Goal: Task Accomplishment & Management: Use online tool/utility

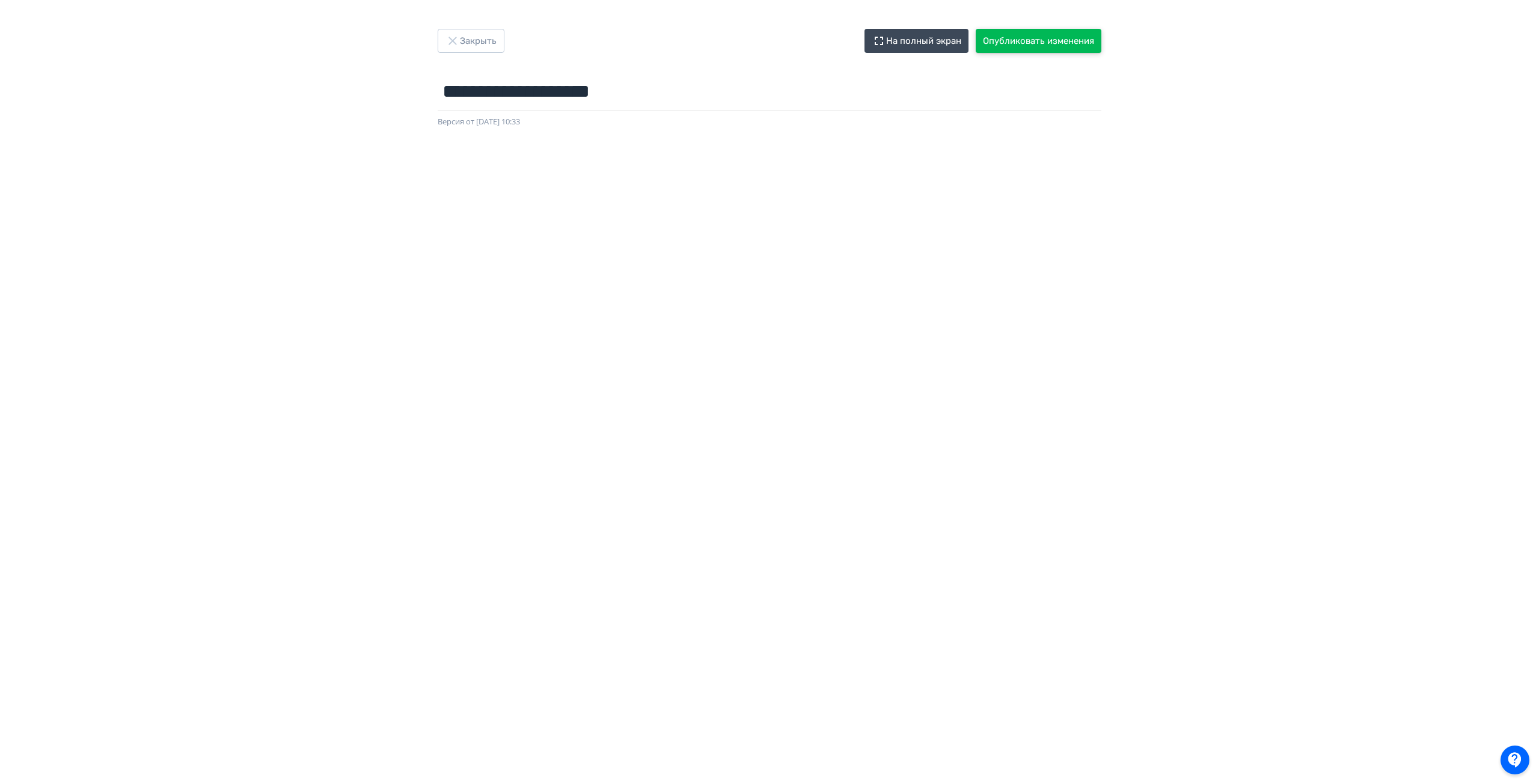
click at [1032, 48] on button "Опубликовать изменения" at bounding box center [1038, 41] width 126 height 24
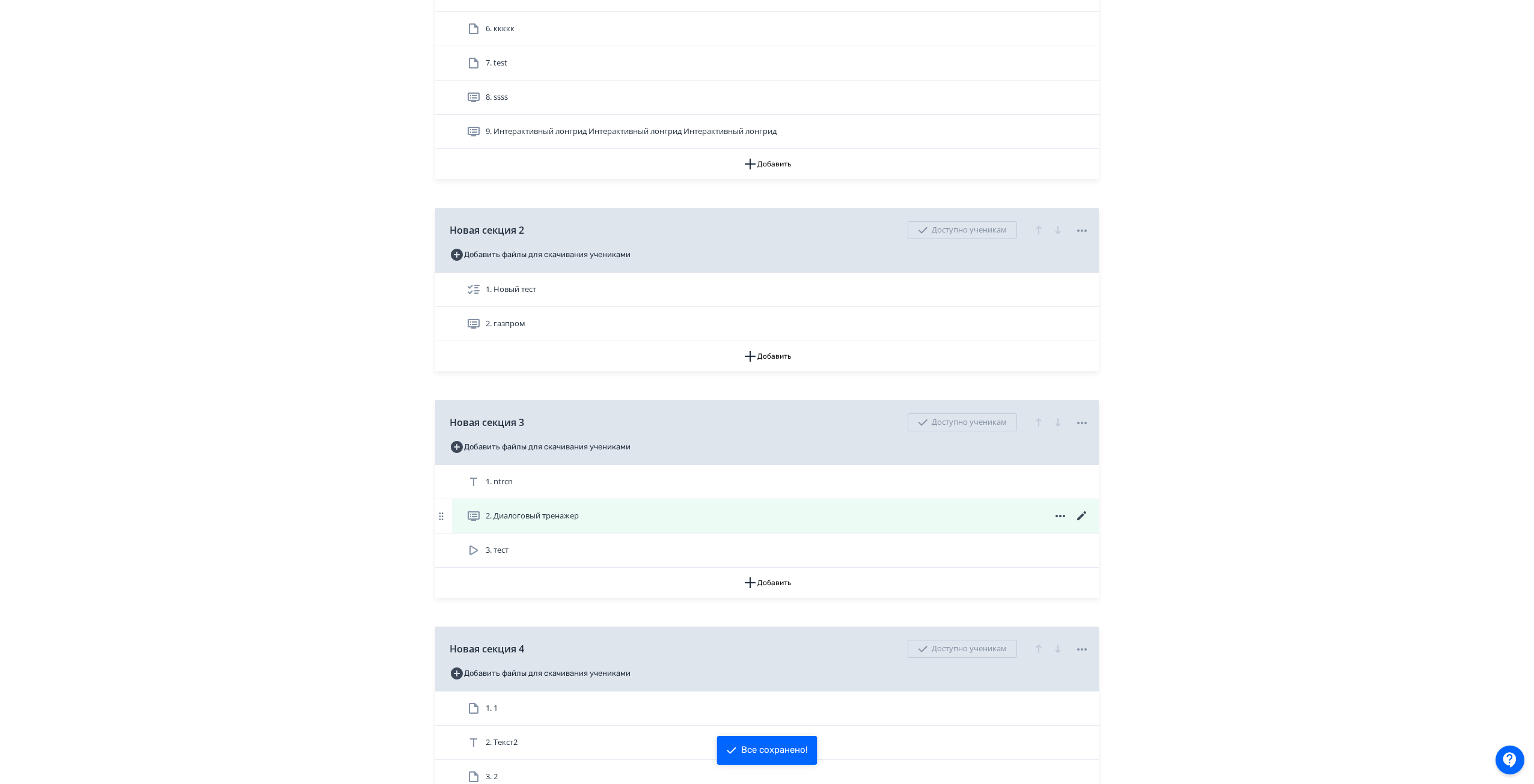
scroll to position [481, 0]
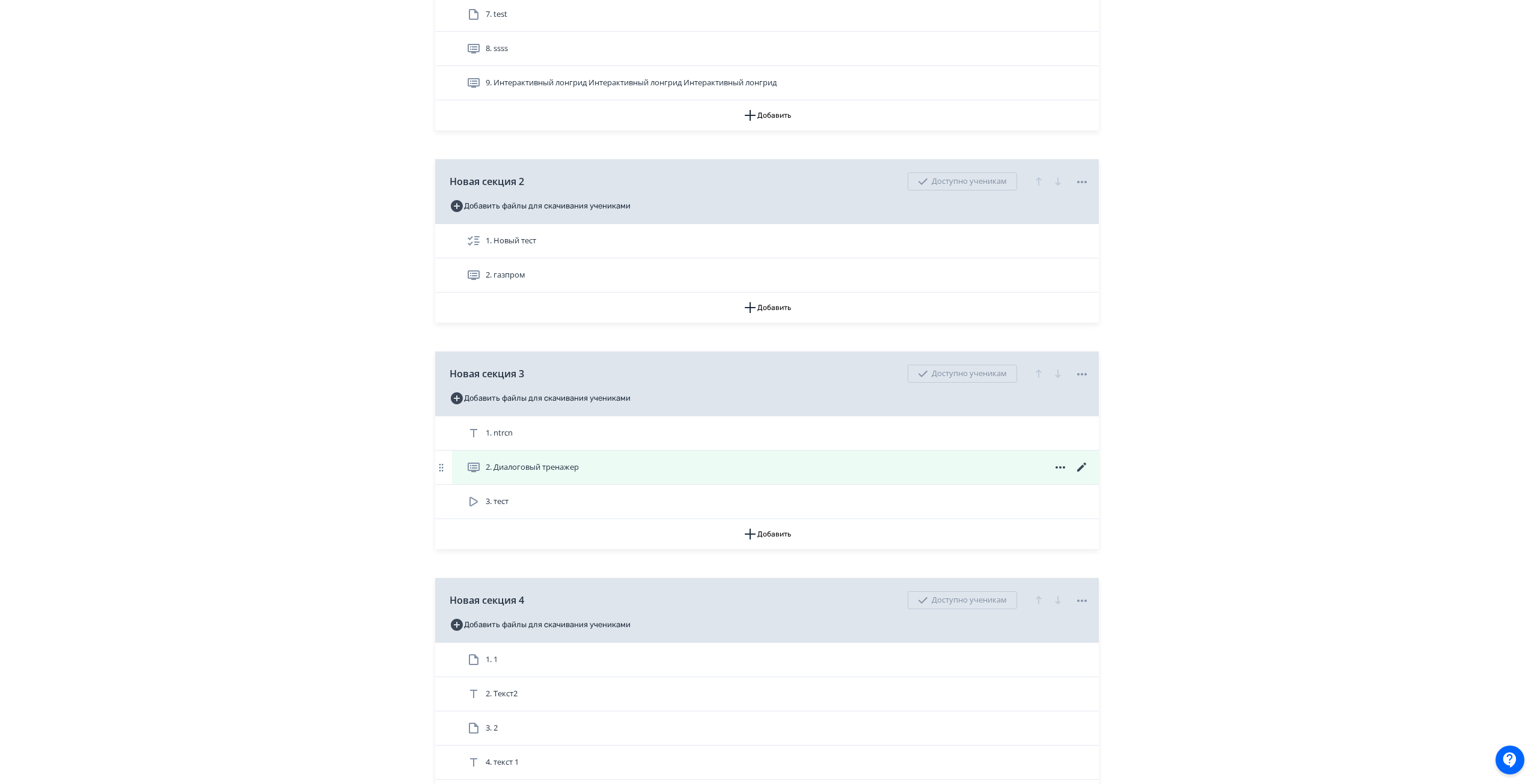
click at [739, 465] on div "2. Диалоговый тренажер" at bounding box center [777, 467] width 623 height 14
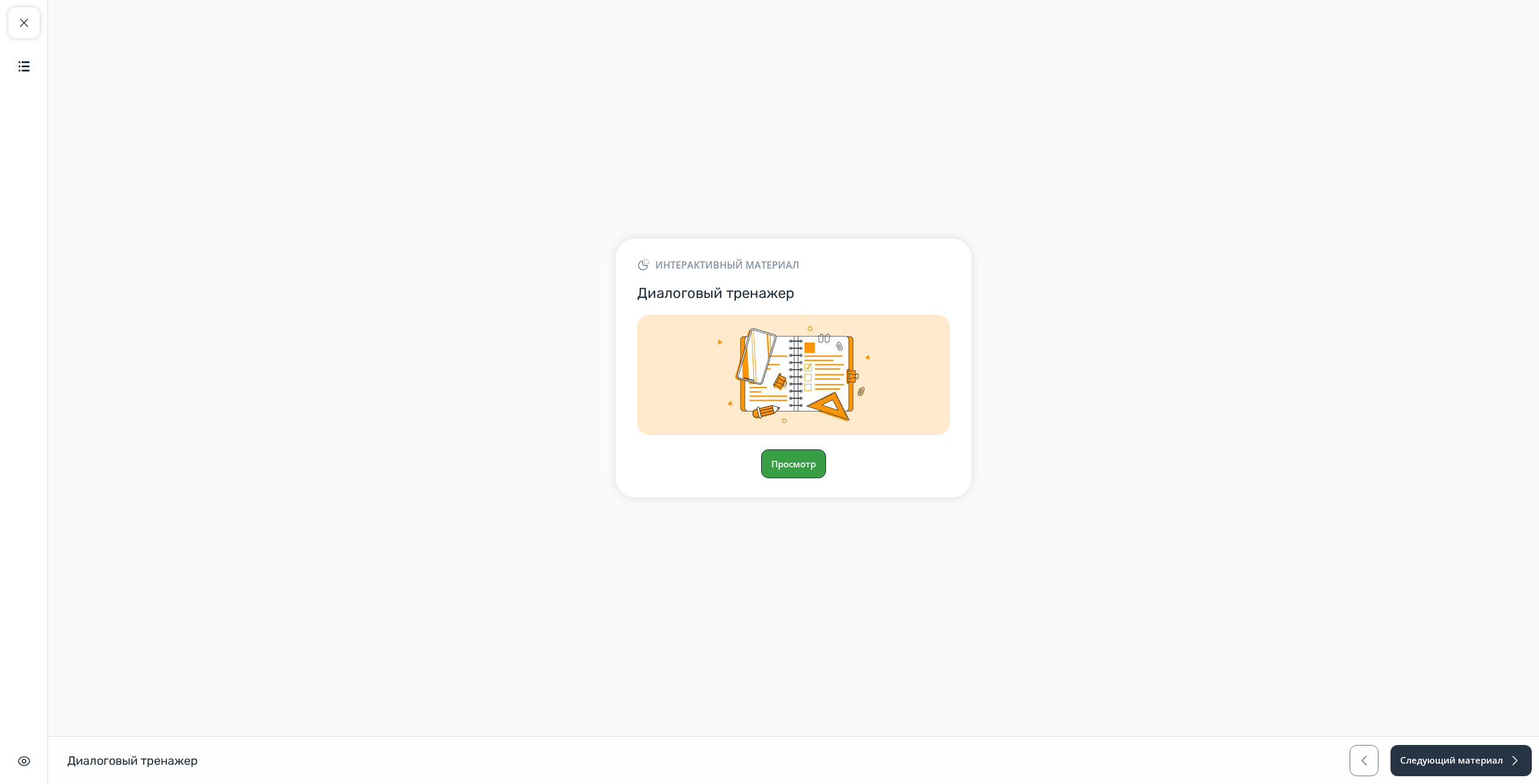
click at [799, 465] on button "Просмотр" at bounding box center [793, 463] width 65 height 29
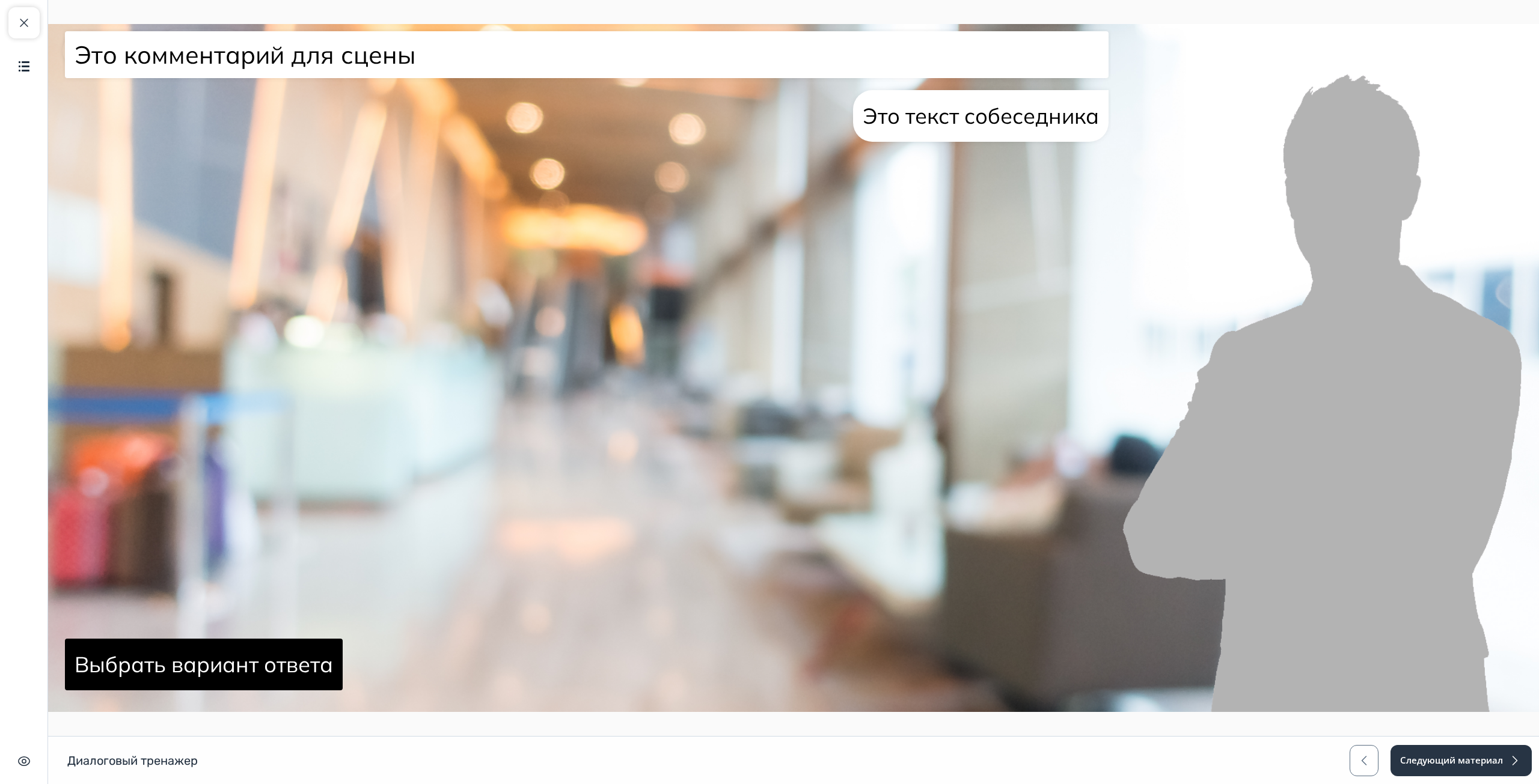
click at [853, 142] on div "Это текст собеседника" at bounding box center [981, 116] width 256 height 51
click at [131, 76] on div "Это комментарий для сцены" at bounding box center [587, 54] width 1034 height 42
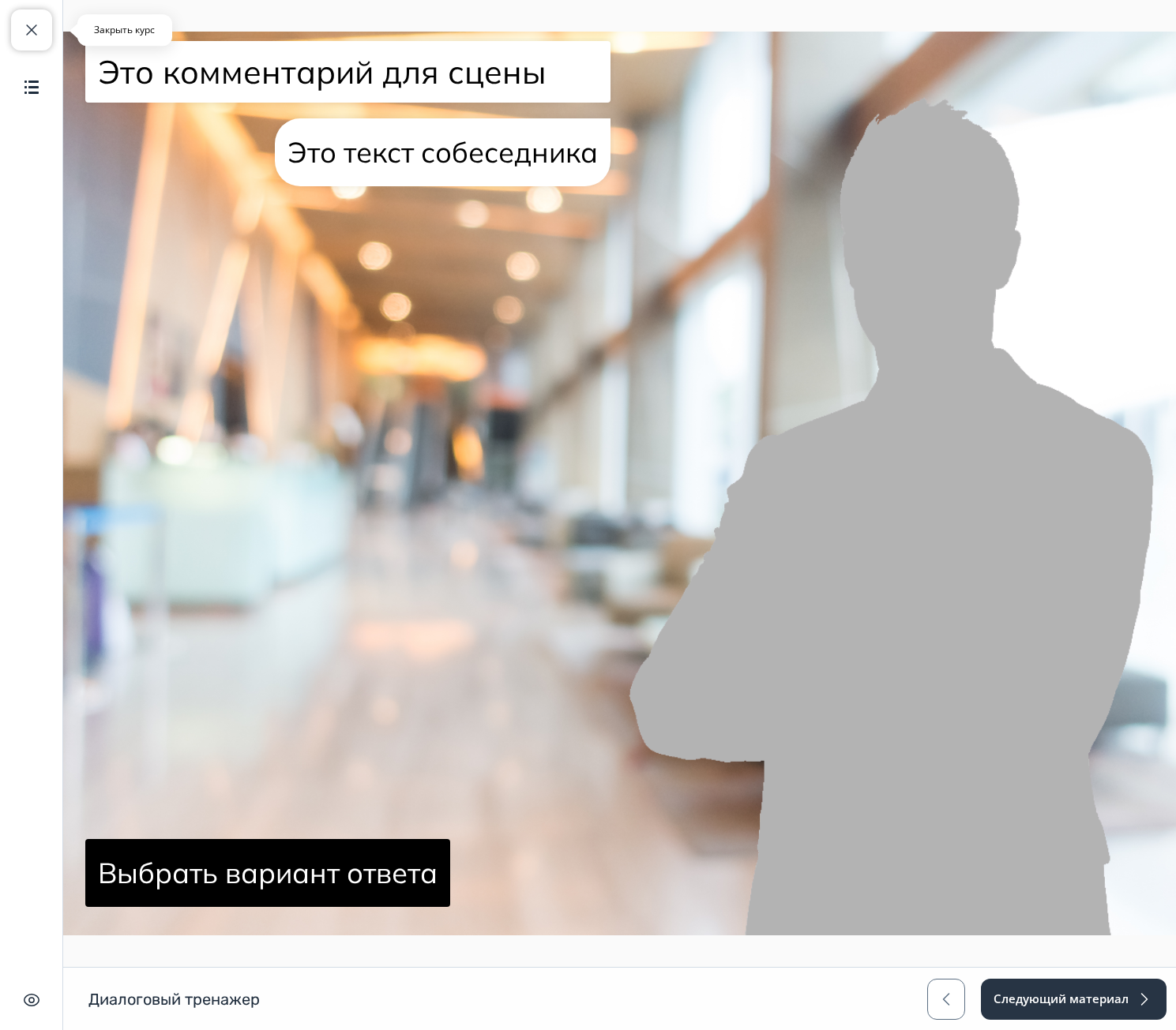
click at [23, 19] on button "Закрыть курс" at bounding box center [31, 30] width 41 height 41
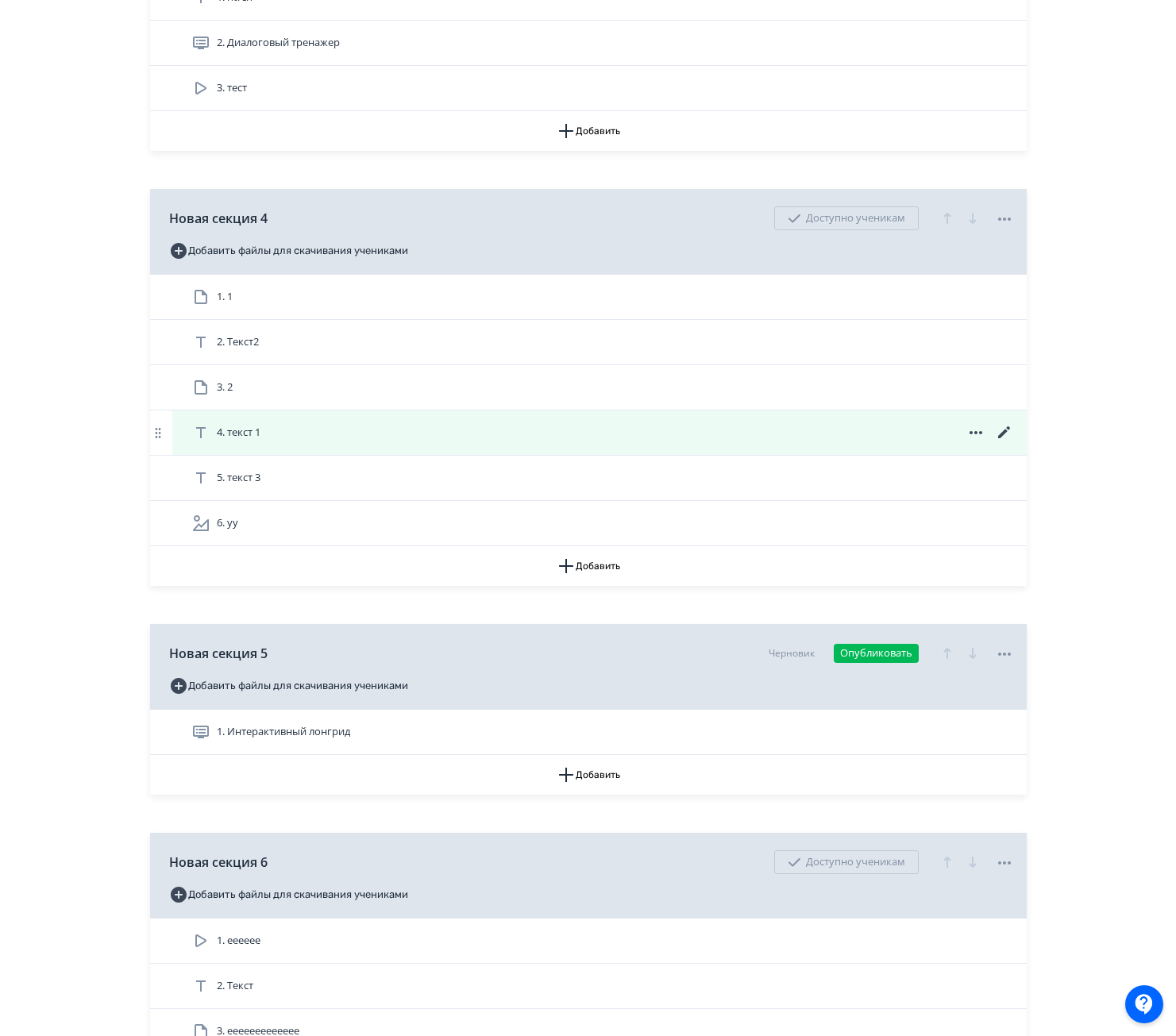
scroll to position [966, 0]
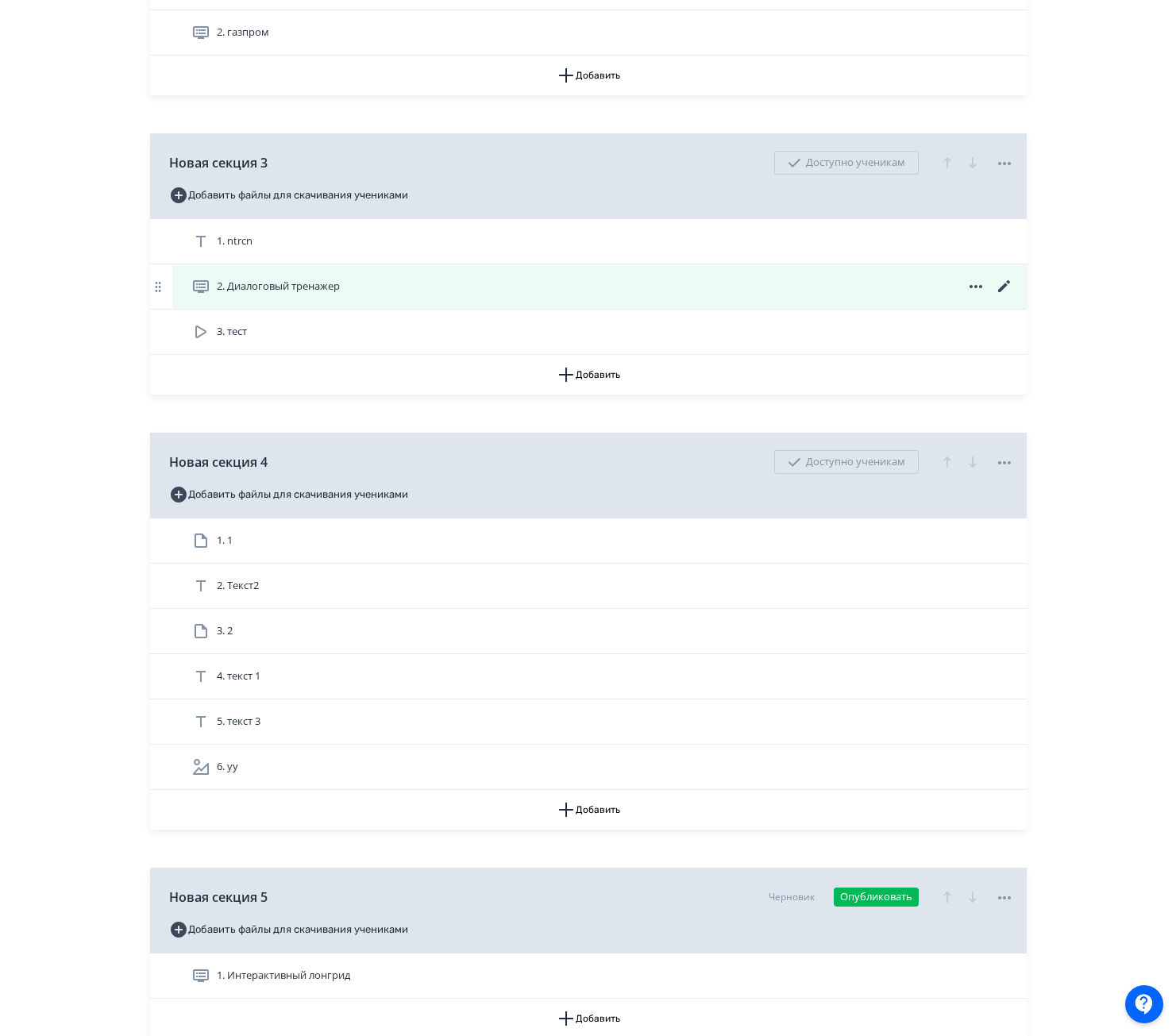
click at [1005, 290] on icon at bounding box center [1004, 287] width 19 height 19
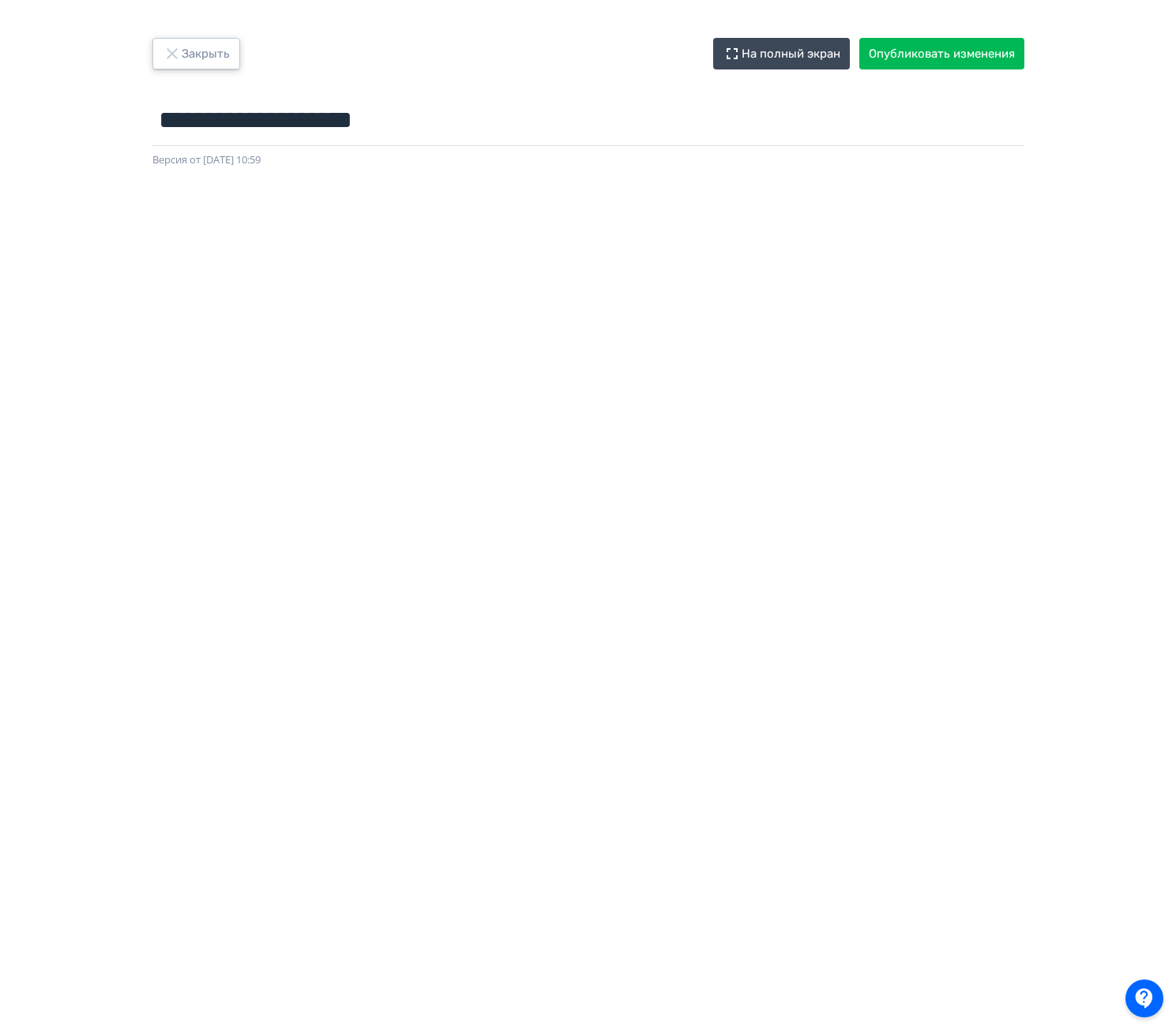
click at [214, 58] on button "Закрыть" at bounding box center [196, 53] width 88 height 31
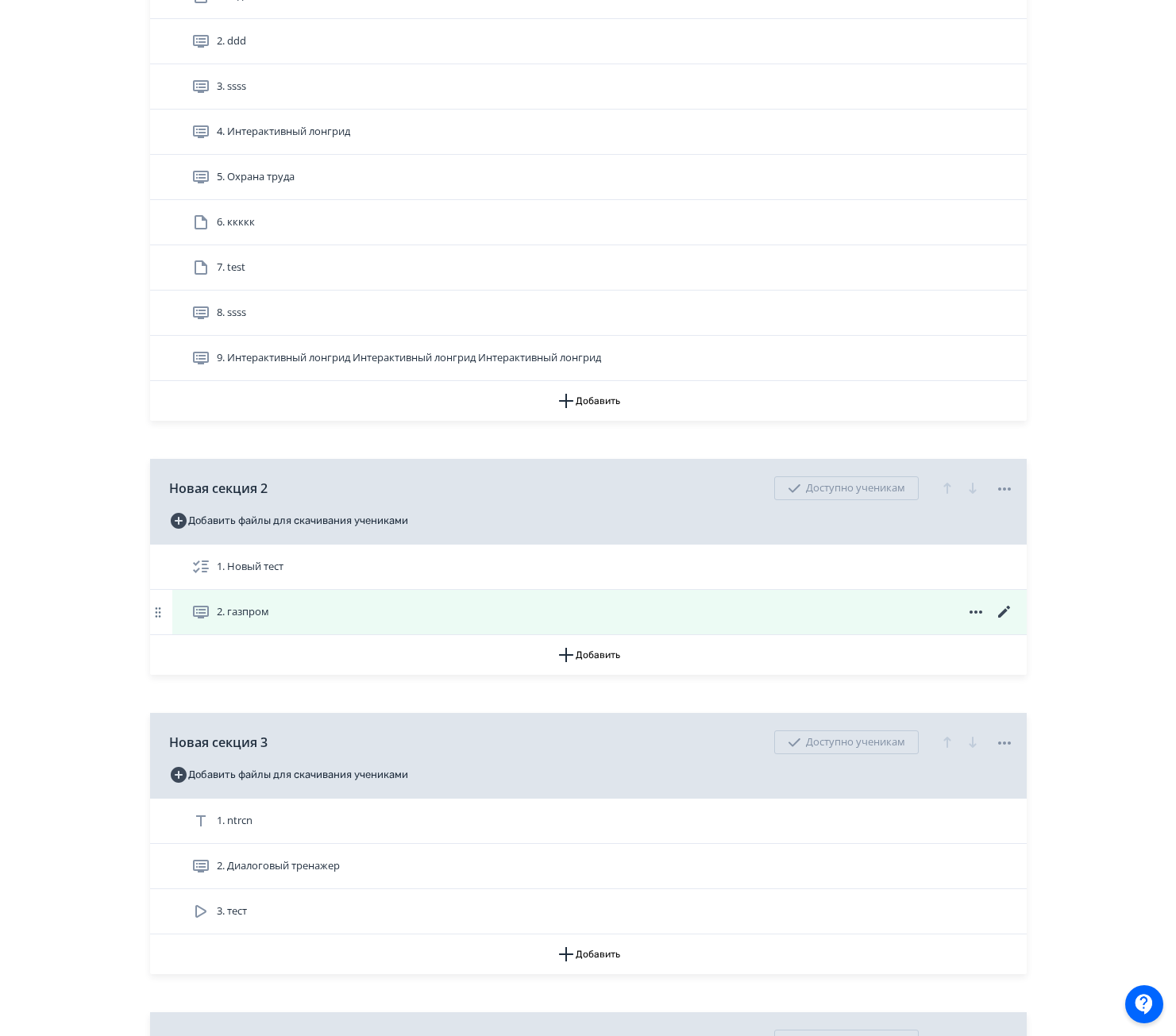
scroll to position [397, 0]
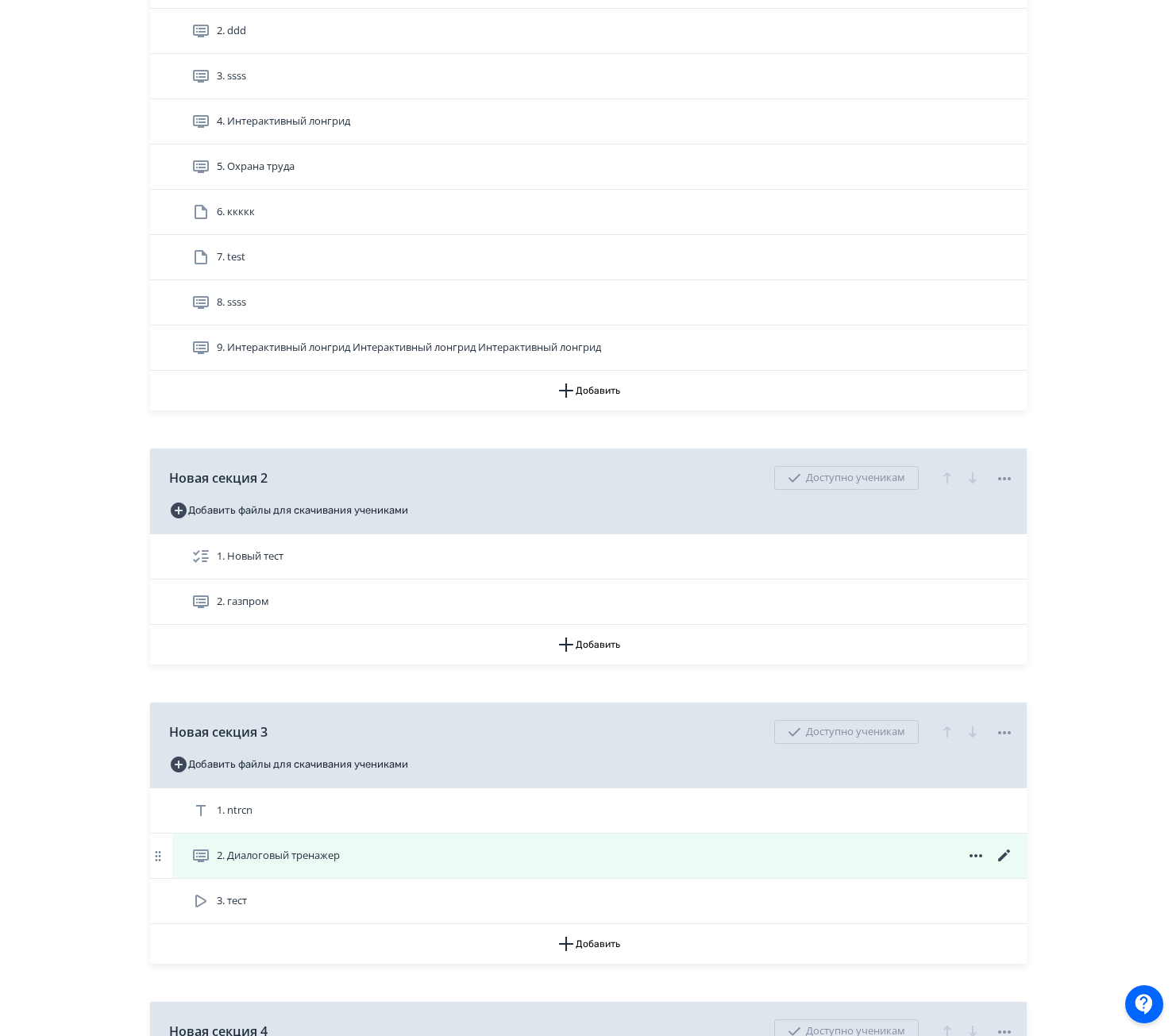
click at [365, 854] on div "2. Диалоговый тренажер" at bounding box center [602, 856] width 822 height 19
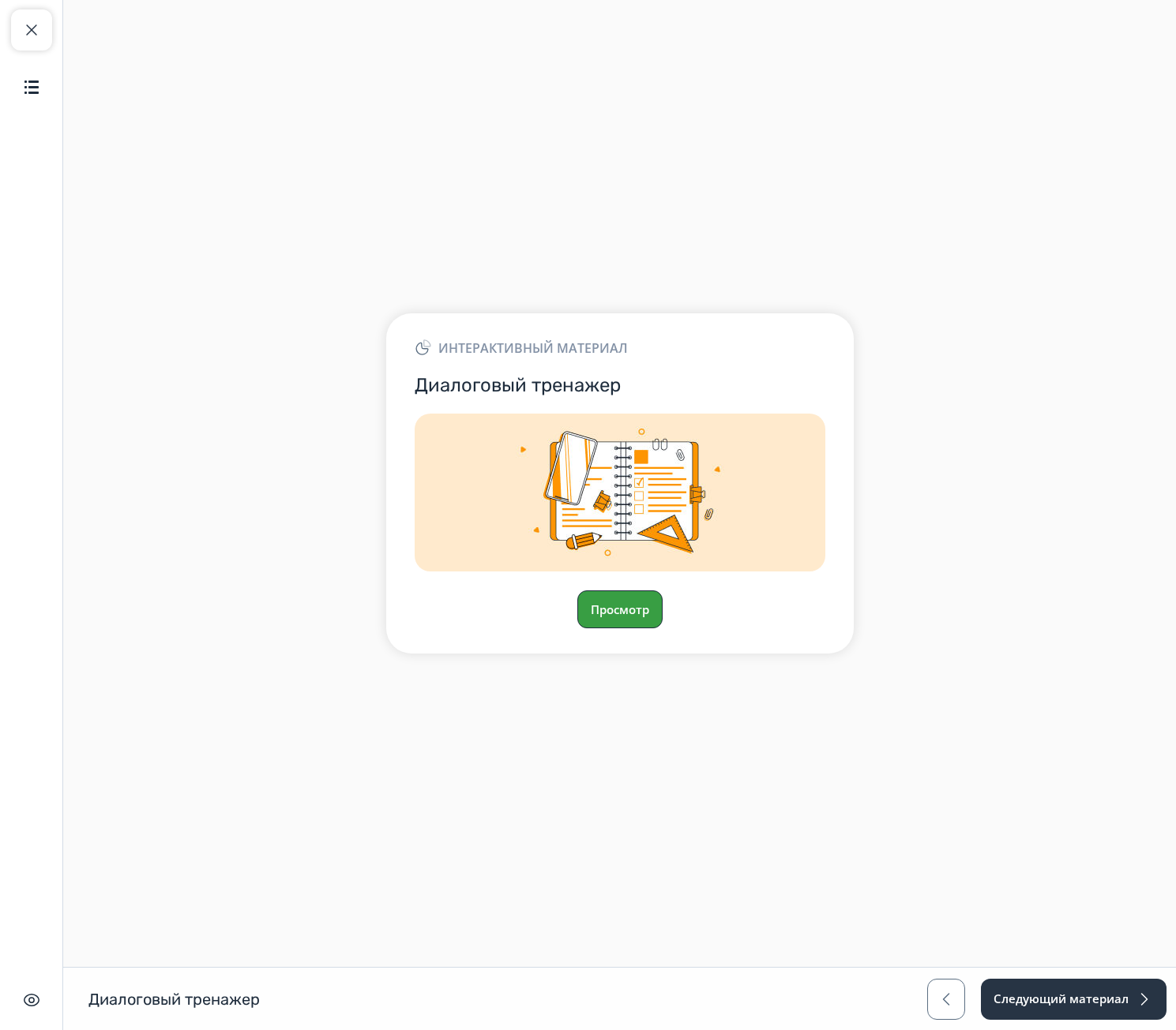
click at [621, 605] on button "Просмотр" at bounding box center [619, 609] width 85 height 38
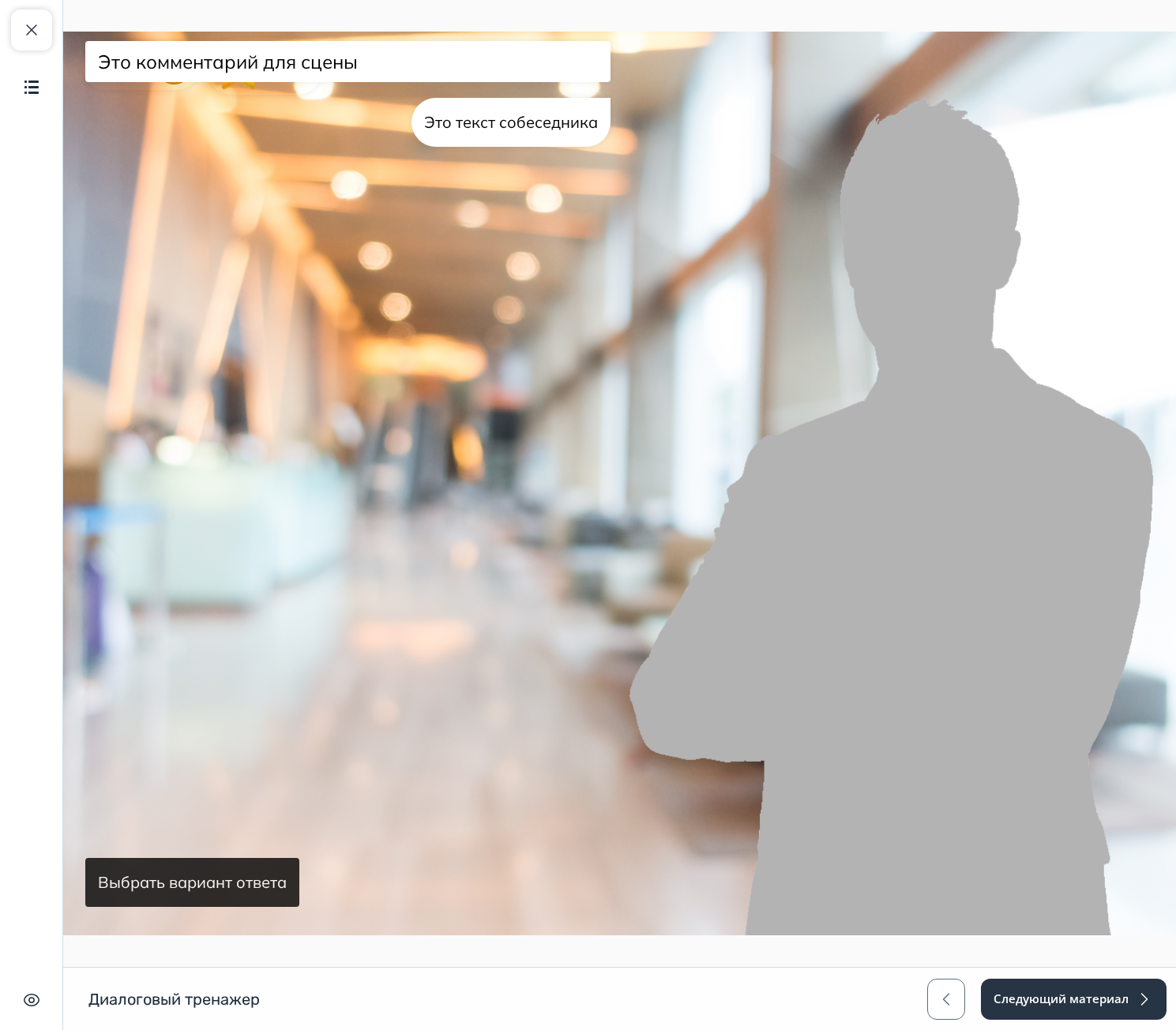
click at [236, 887] on button "Выбрать вариант ответа" at bounding box center [192, 883] width 214 height 49
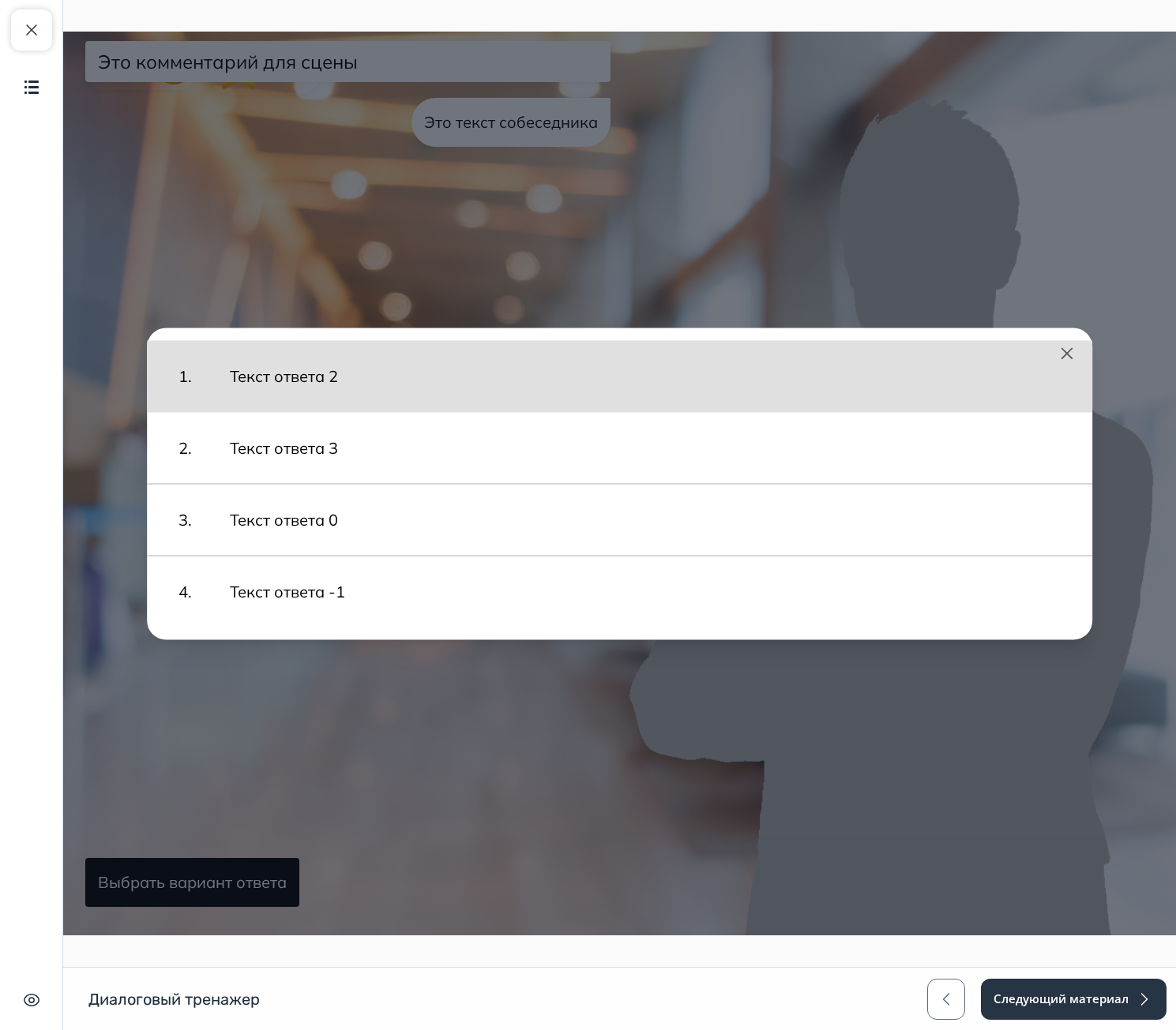
click at [302, 381] on button "Текст ответа 2" at bounding box center [646, 375] width 863 height 55
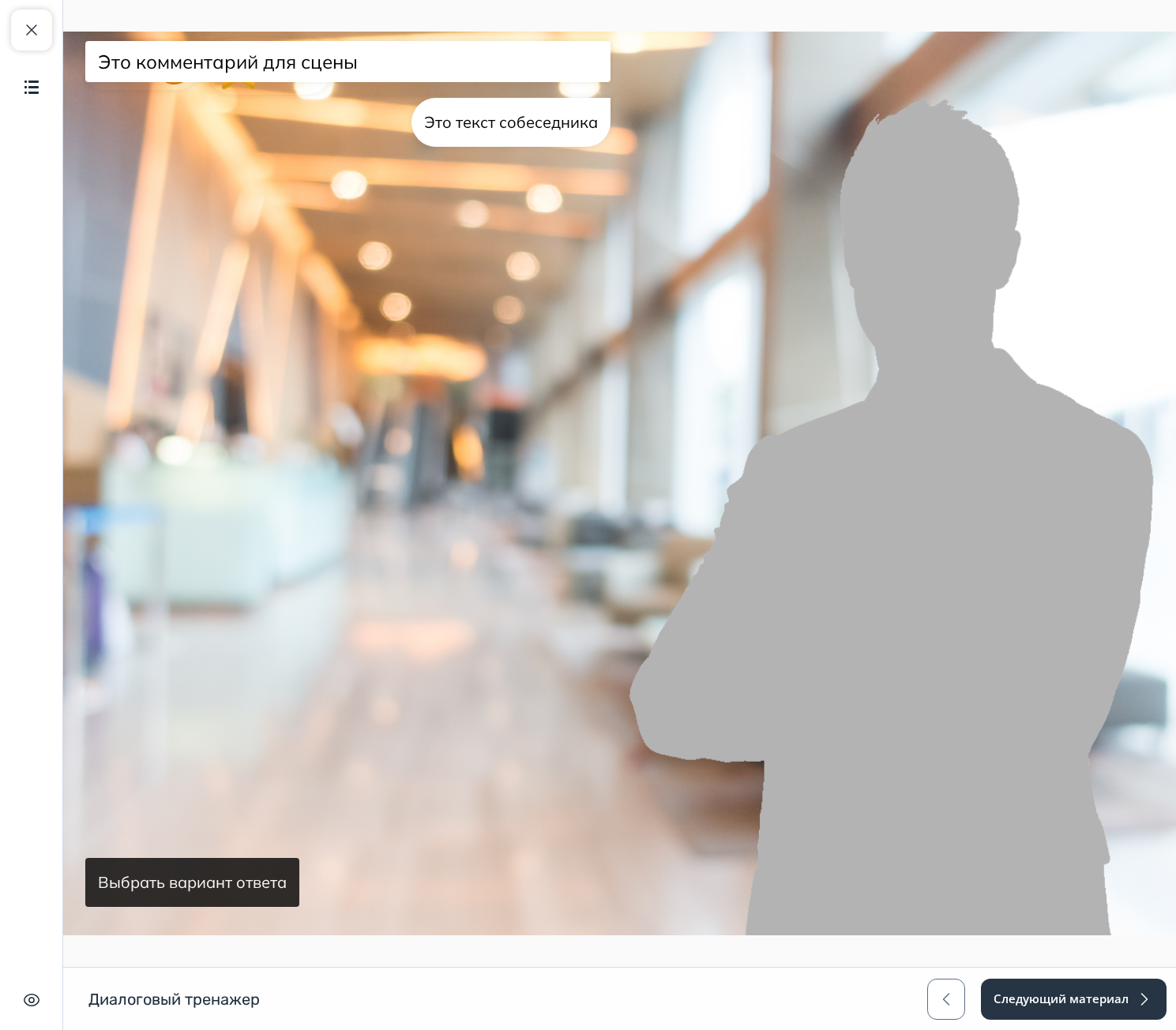
click at [144, 881] on button "Выбрать вариант ответа" at bounding box center [192, 883] width 214 height 49
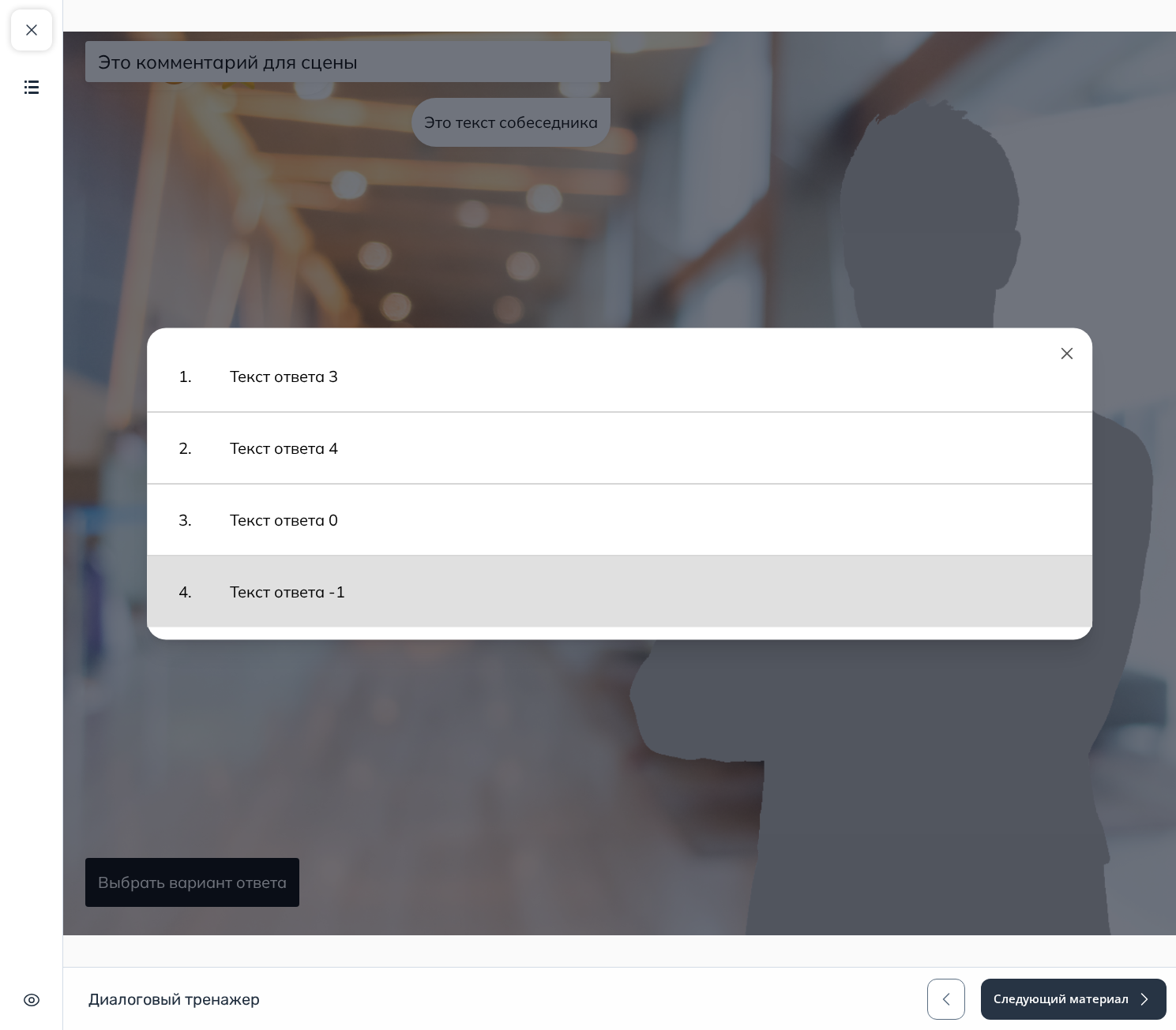
click at [311, 607] on button "Текст ответа -1" at bounding box center [646, 591] width 863 height 55
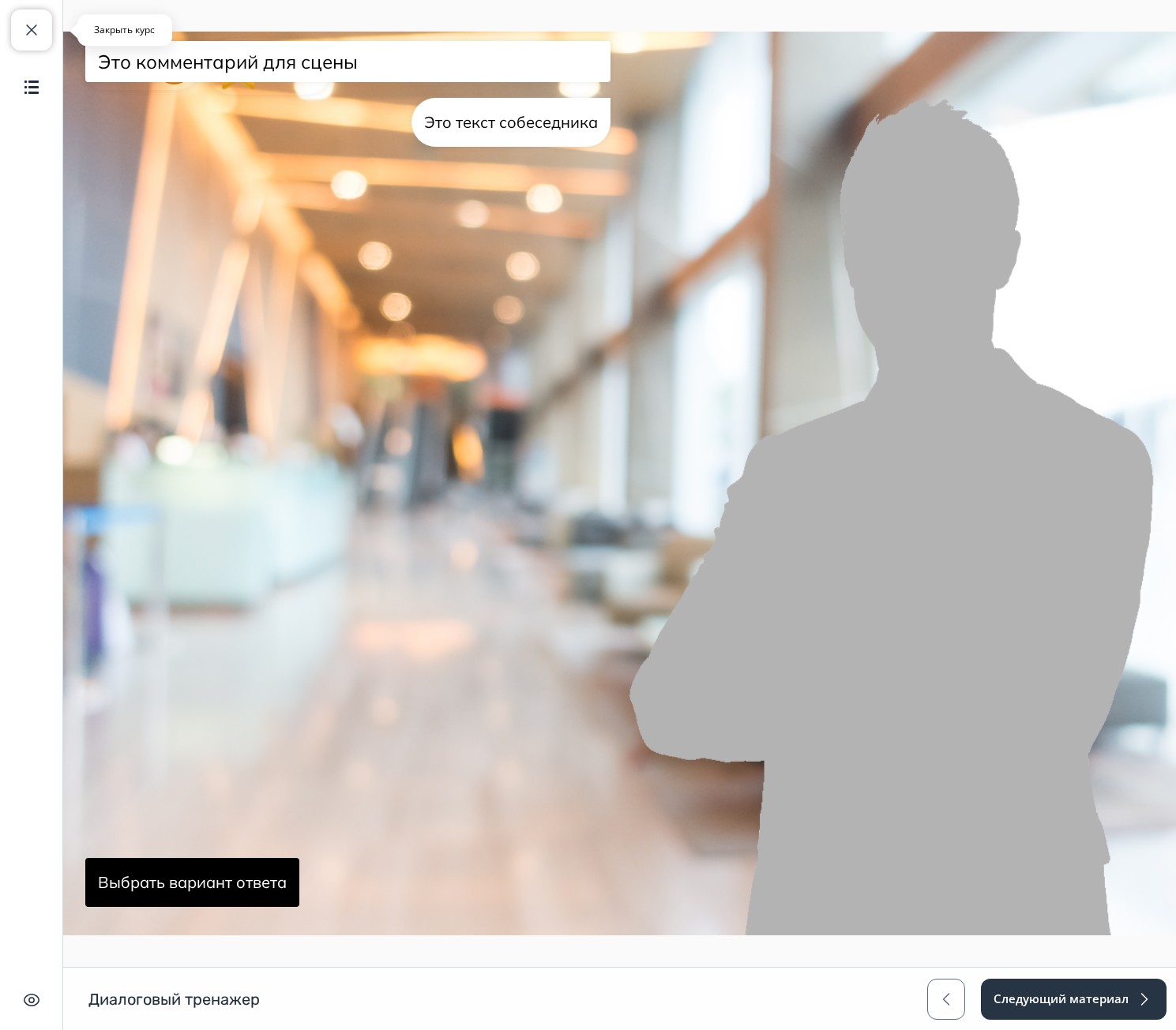
click at [42, 40] on button "Закрыть курс" at bounding box center [31, 30] width 41 height 41
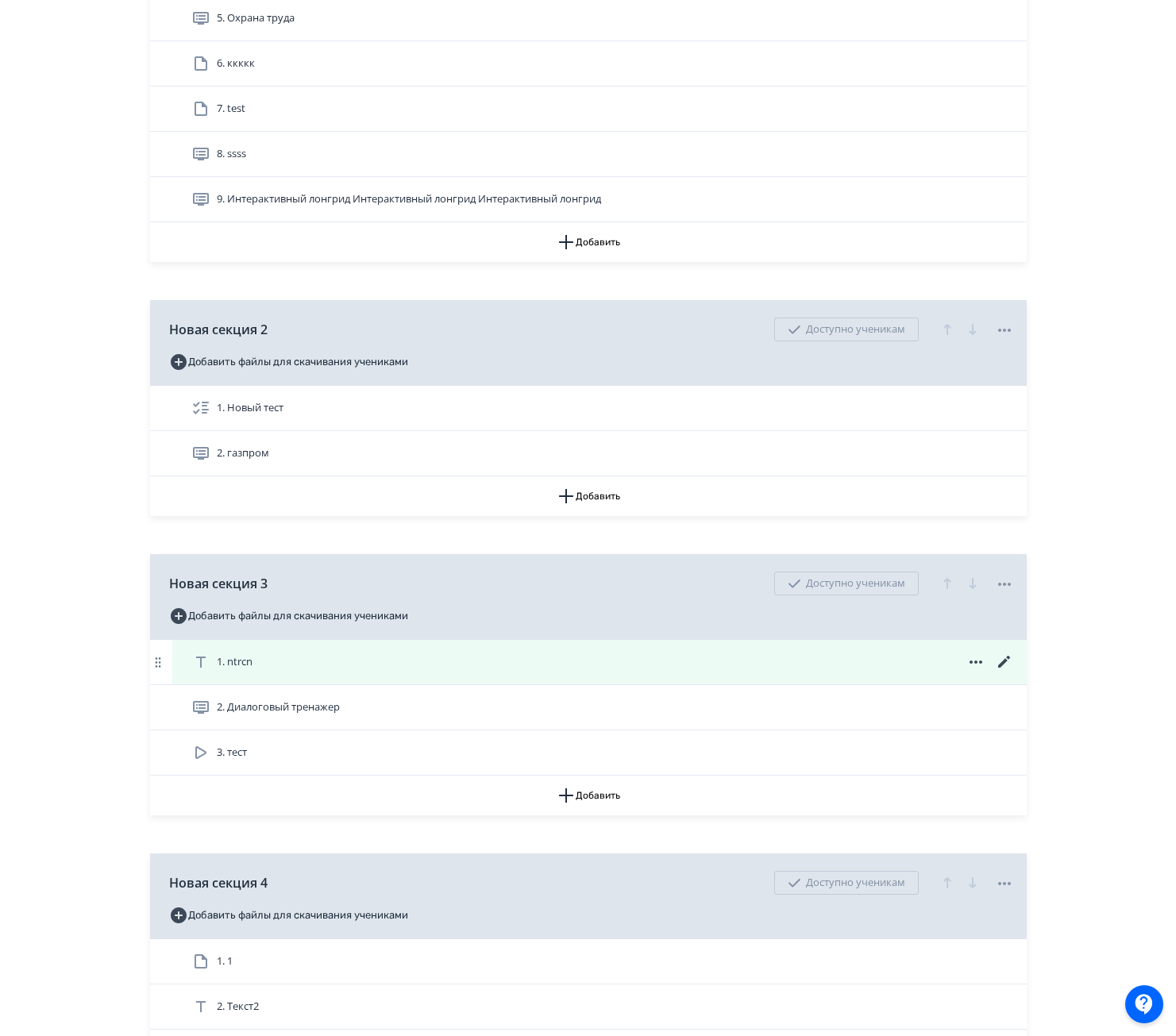
scroll to position [555, 0]
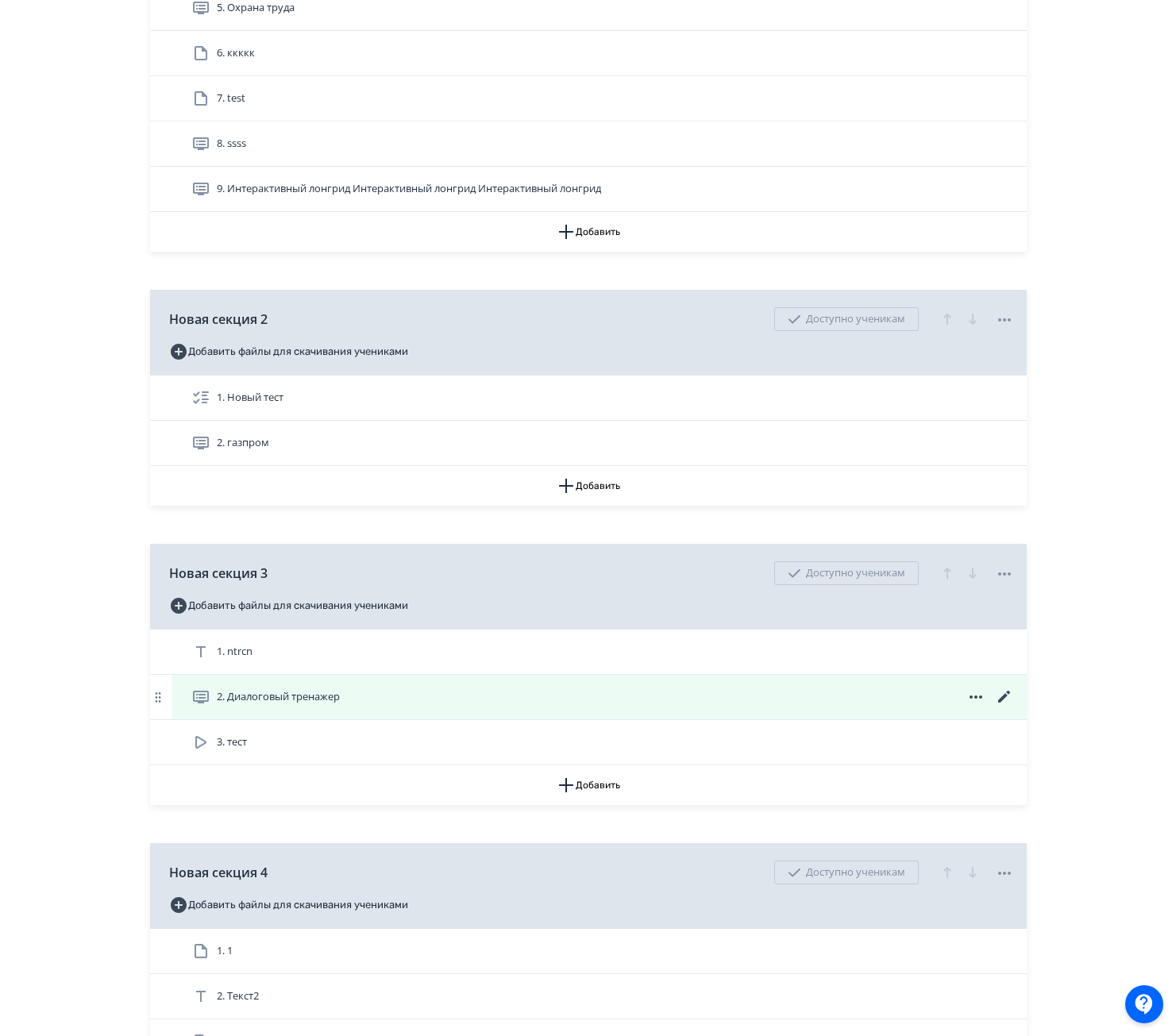
click at [1011, 699] on icon at bounding box center [1004, 697] width 19 height 19
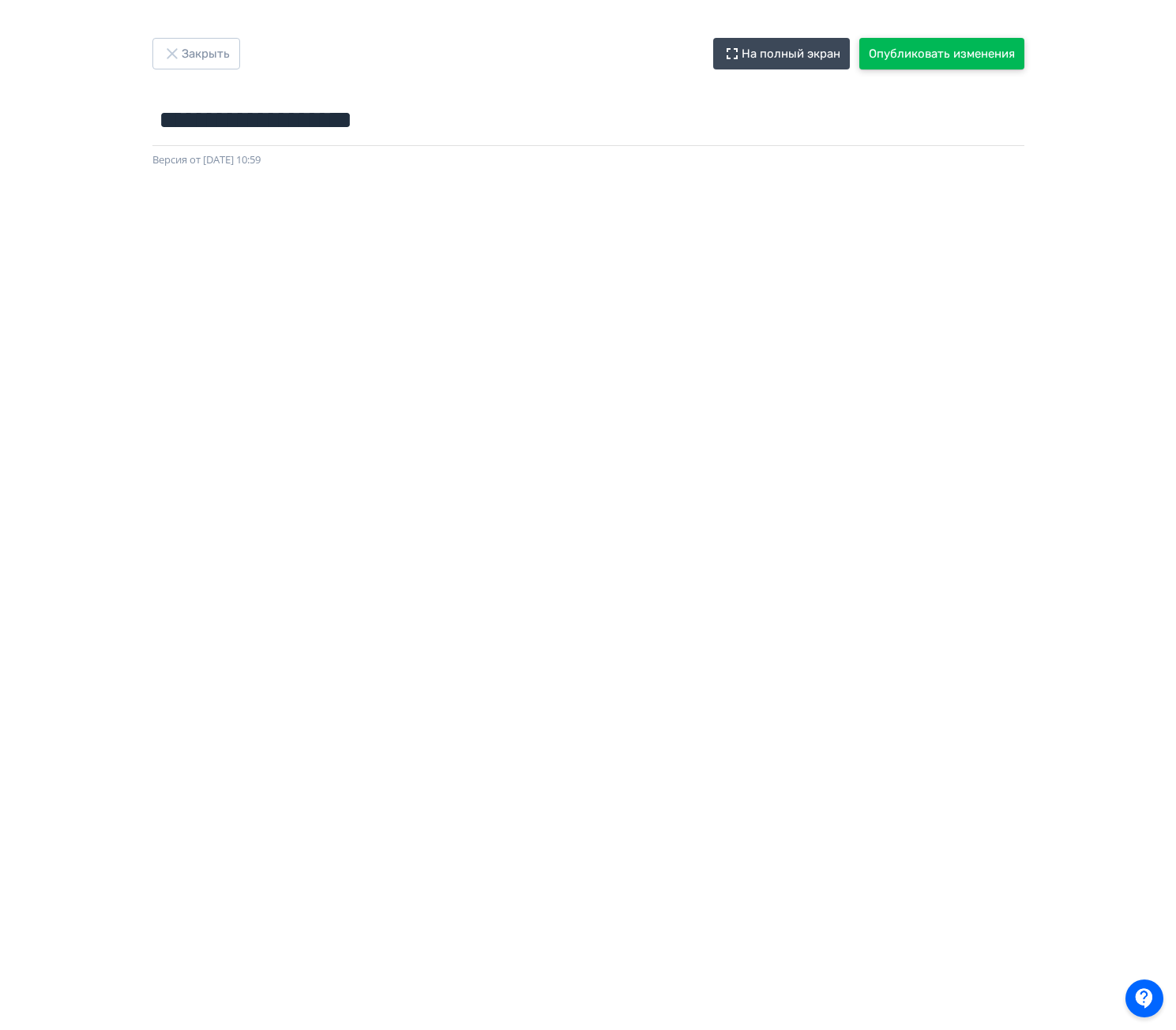
click at [927, 59] on button "Опубликовать изменения" at bounding box center [942, 53] width 165 height 31
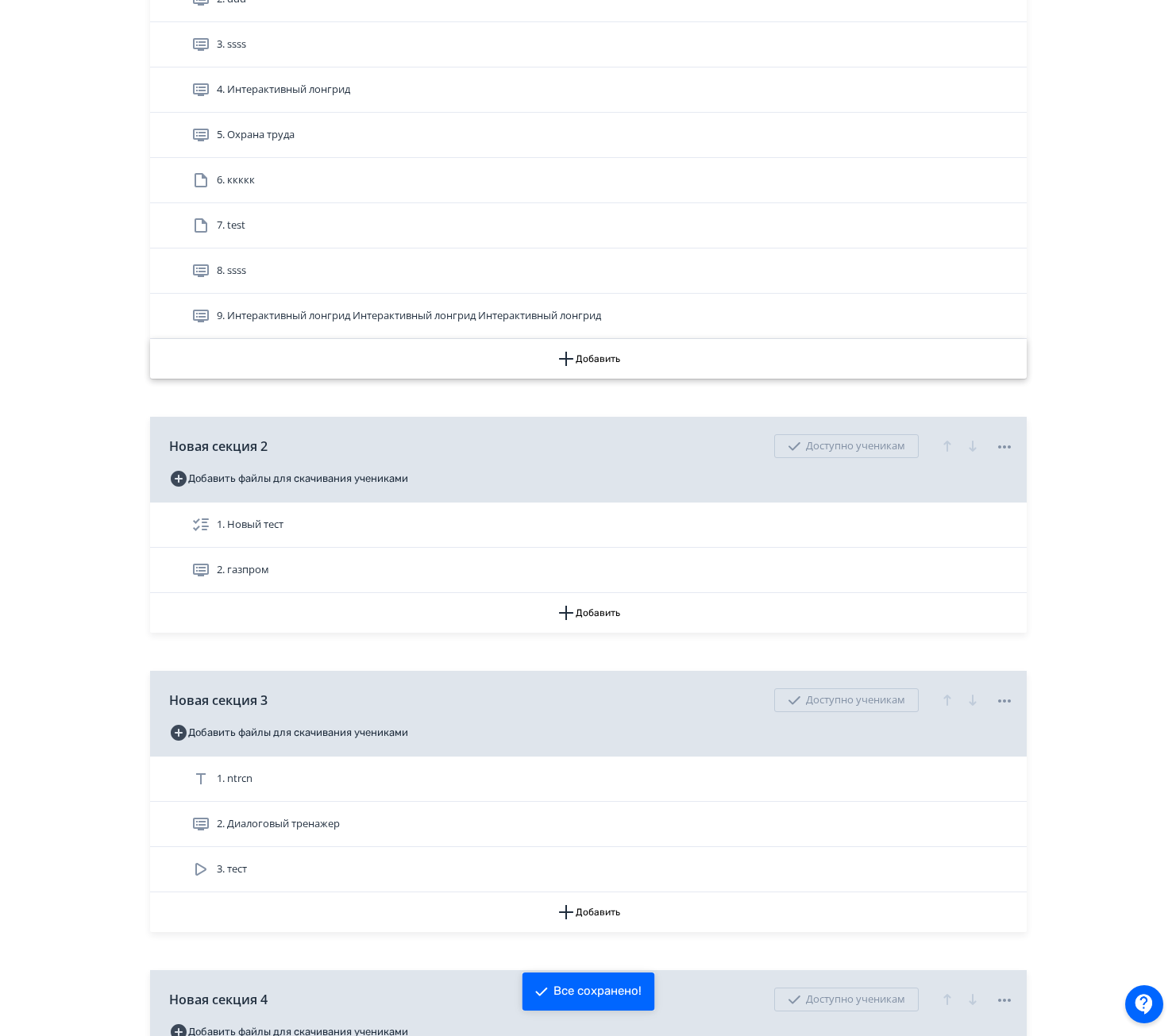
scroll to position [476, 0]
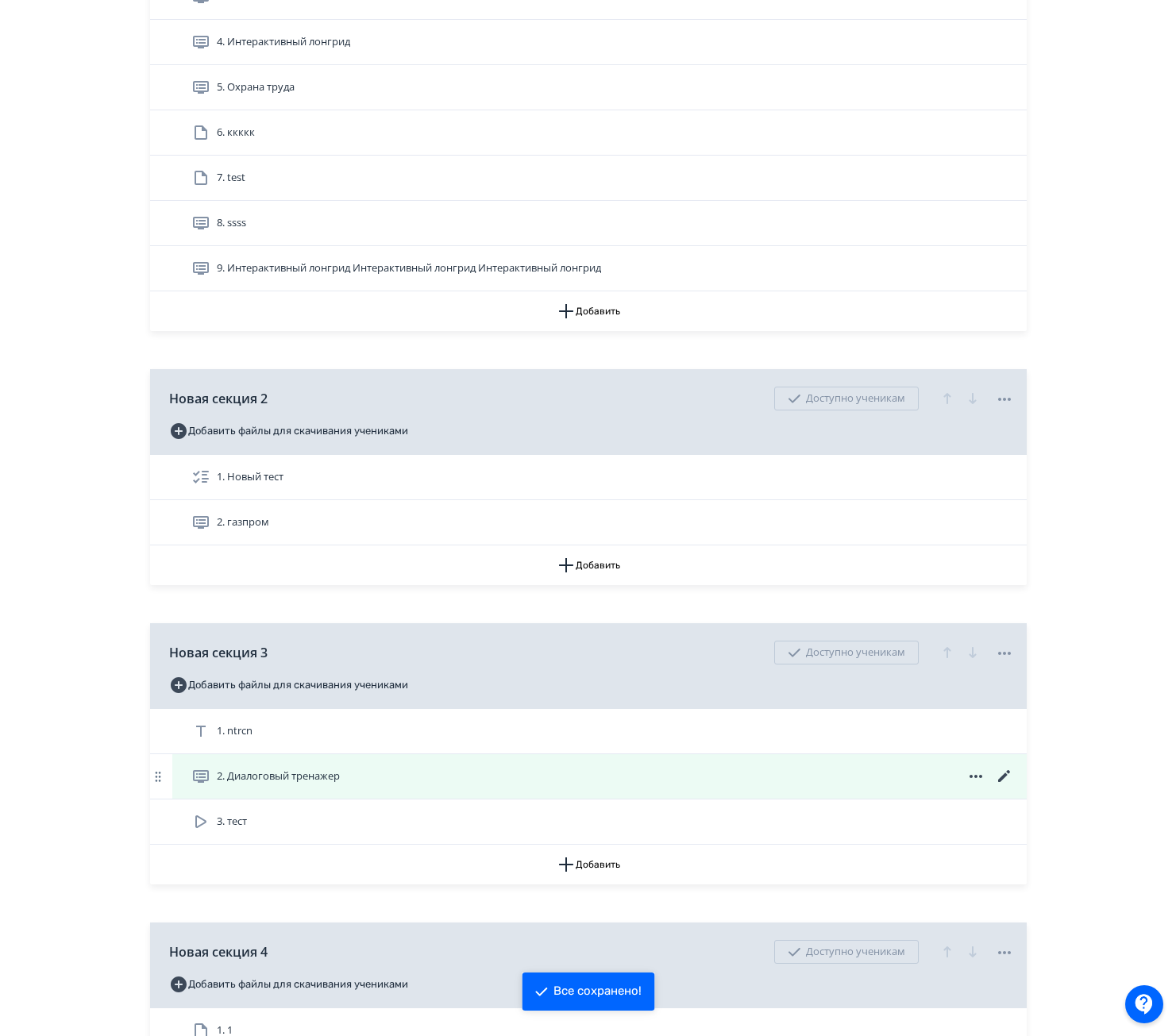
click at [370, 771] on div "2. Диалоговый тренажер" at bounding box center [602, 777] width 822 height 19
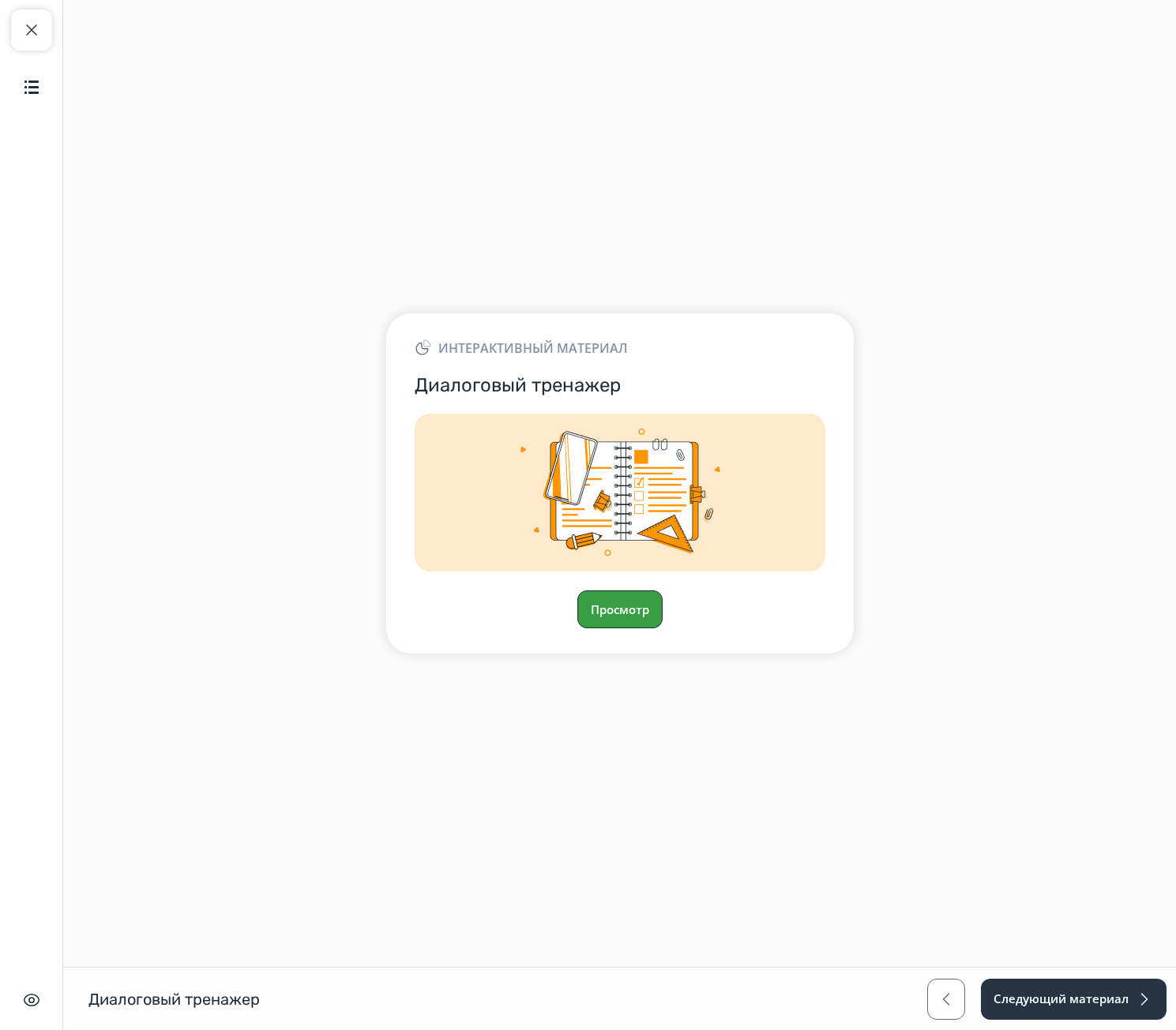
click at [618, 606] on button "Просмотр" at bounding box center [619, 609] width 85 height 38
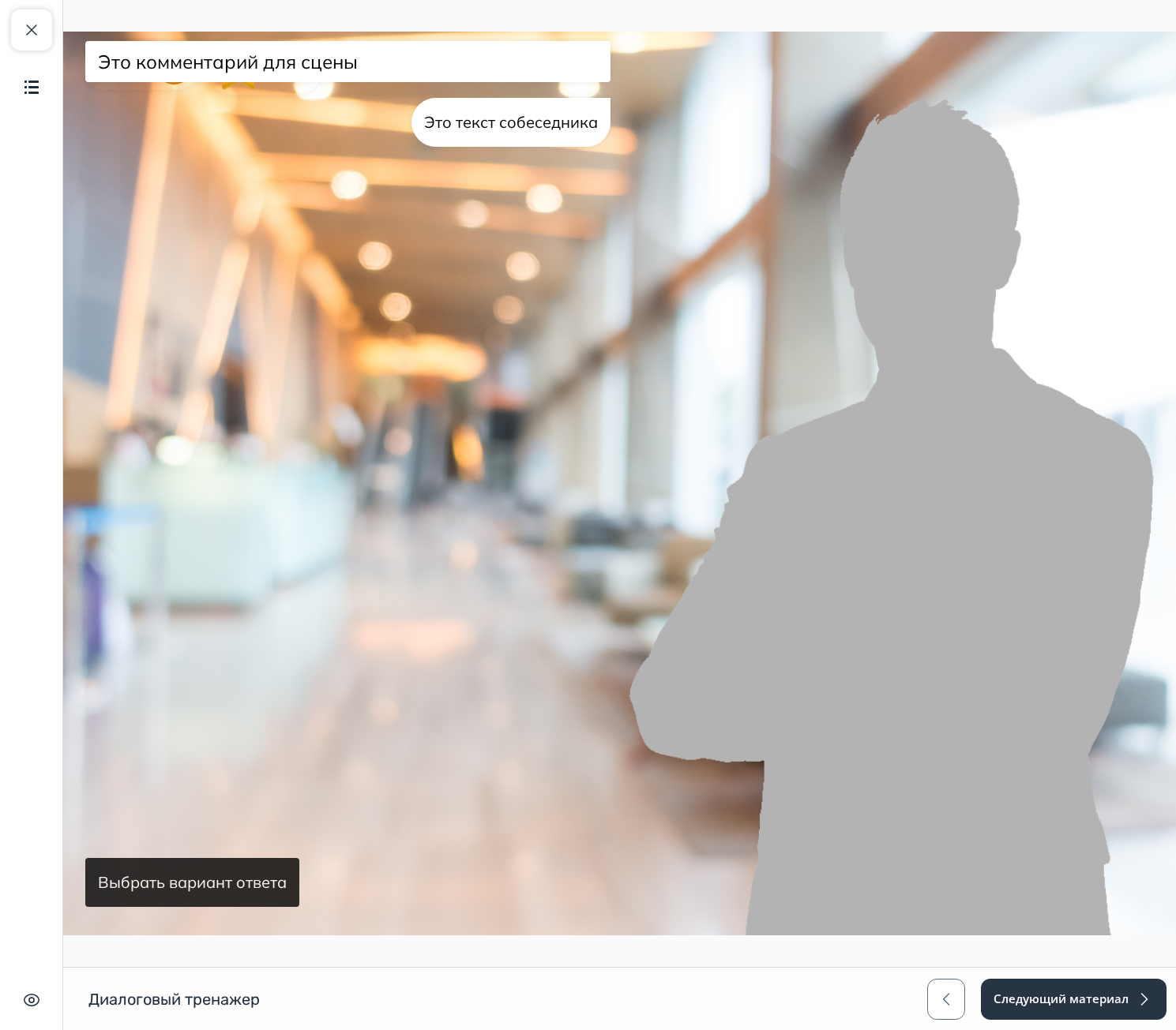
click at [250, 880] on button "Выбрать вариант ответа" at bounding box center [192, 883] width 214 height 49
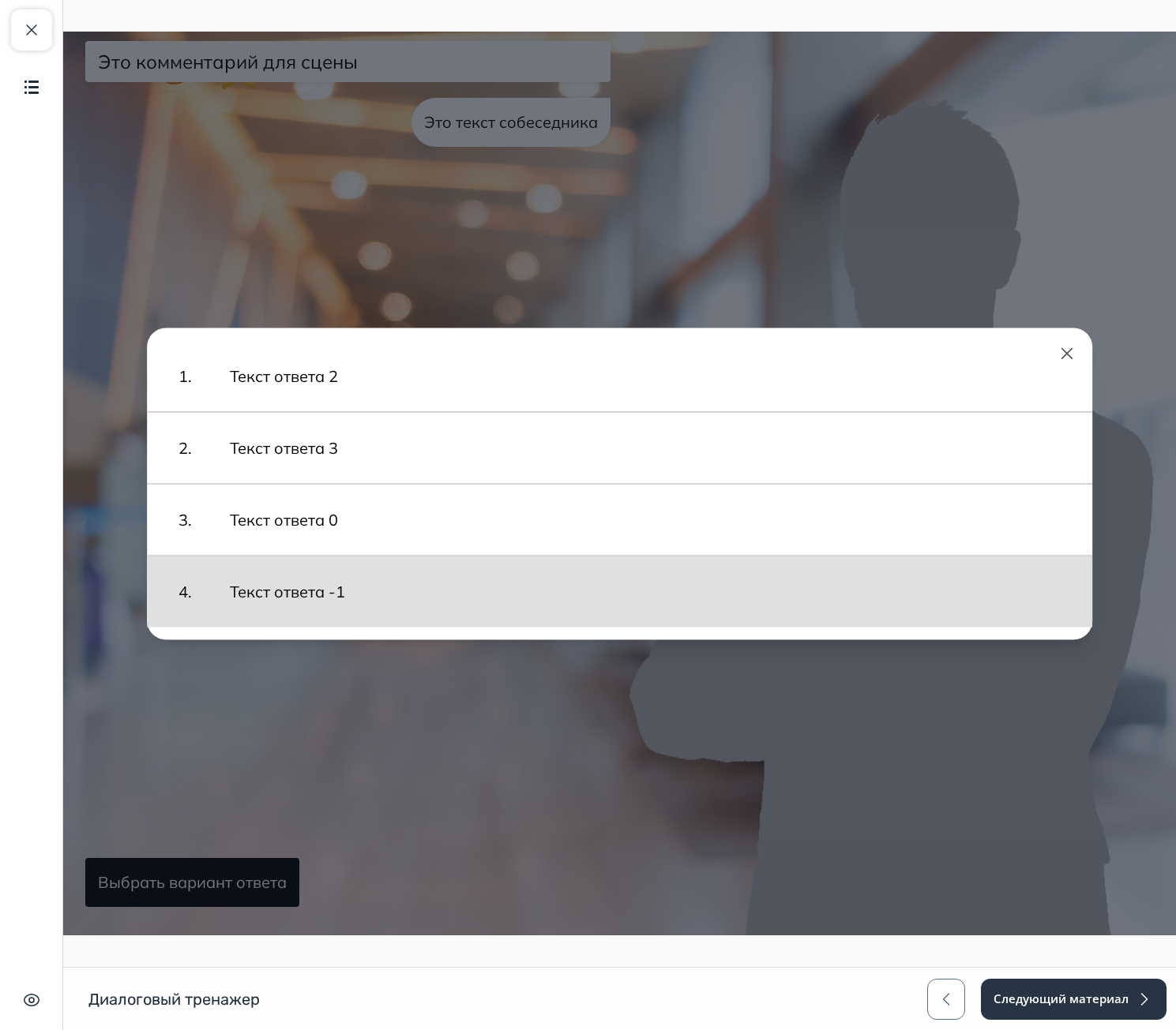
click at [350, 589] on button "Текст ответа -1" at bounding box center [646, 591] width 863 height 55
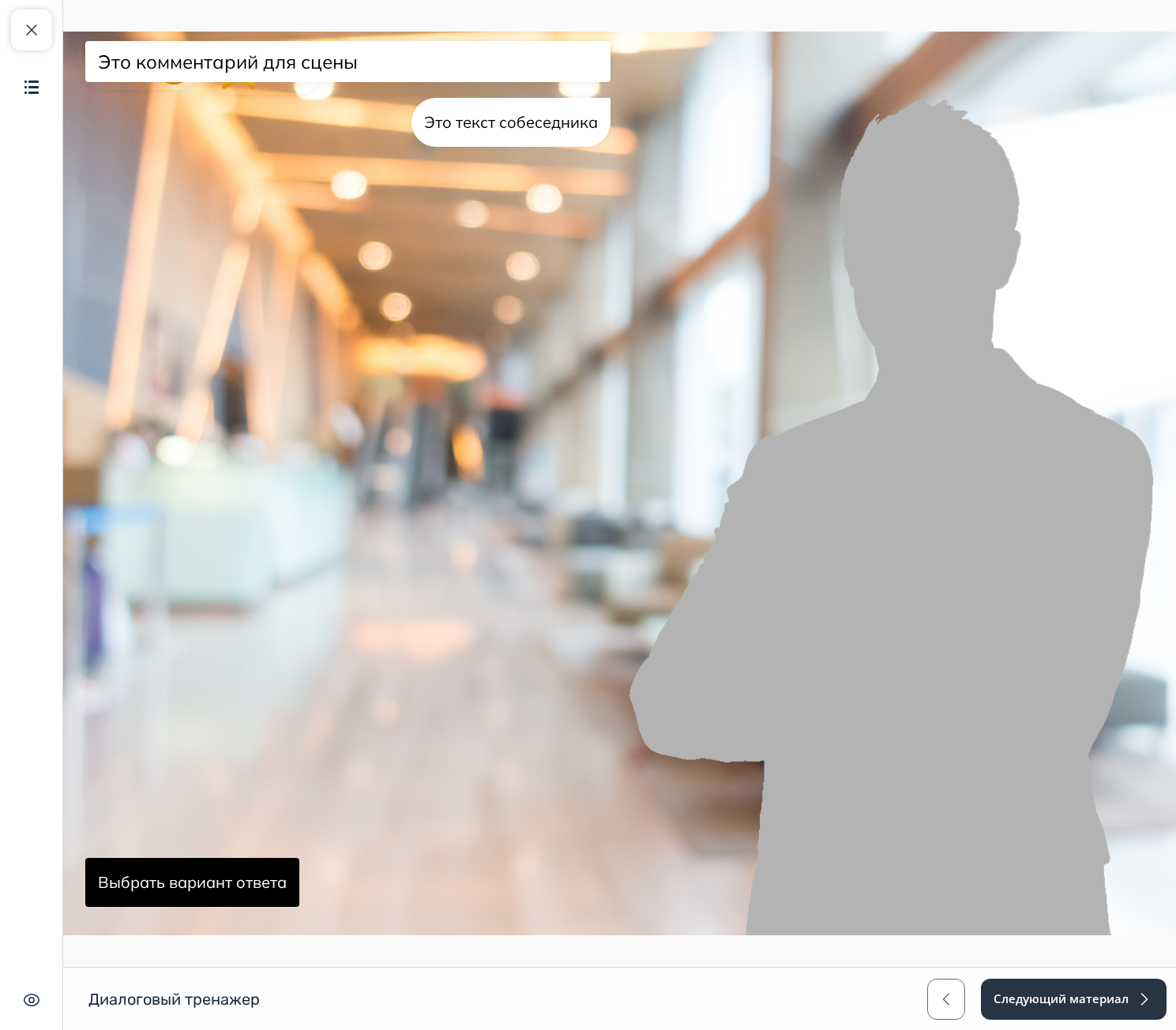
click at [507, 121] on div "Это текст собеседника" at bounding box center [510, 123] width 199 height 49
drag, startPoint x: 124, startPoint y: 67, endPoint x: 187, endPoint y: 73, distance: 63.3
click at [124, 70] on div "Это комментарий для сцены" at bounding box center [348, 61] width 513 height 35
drag, startPoint x: 108, startPoint y: 72, endPoint x: 180, endPoint y: 93, distance: 75.0
click at [156, 87] on div "Эмоция 0 / 40 Это комментарий для сцены Это текст собеседника Выбрать вариант о…" at bounding box center [348, 486] width 531 height 897
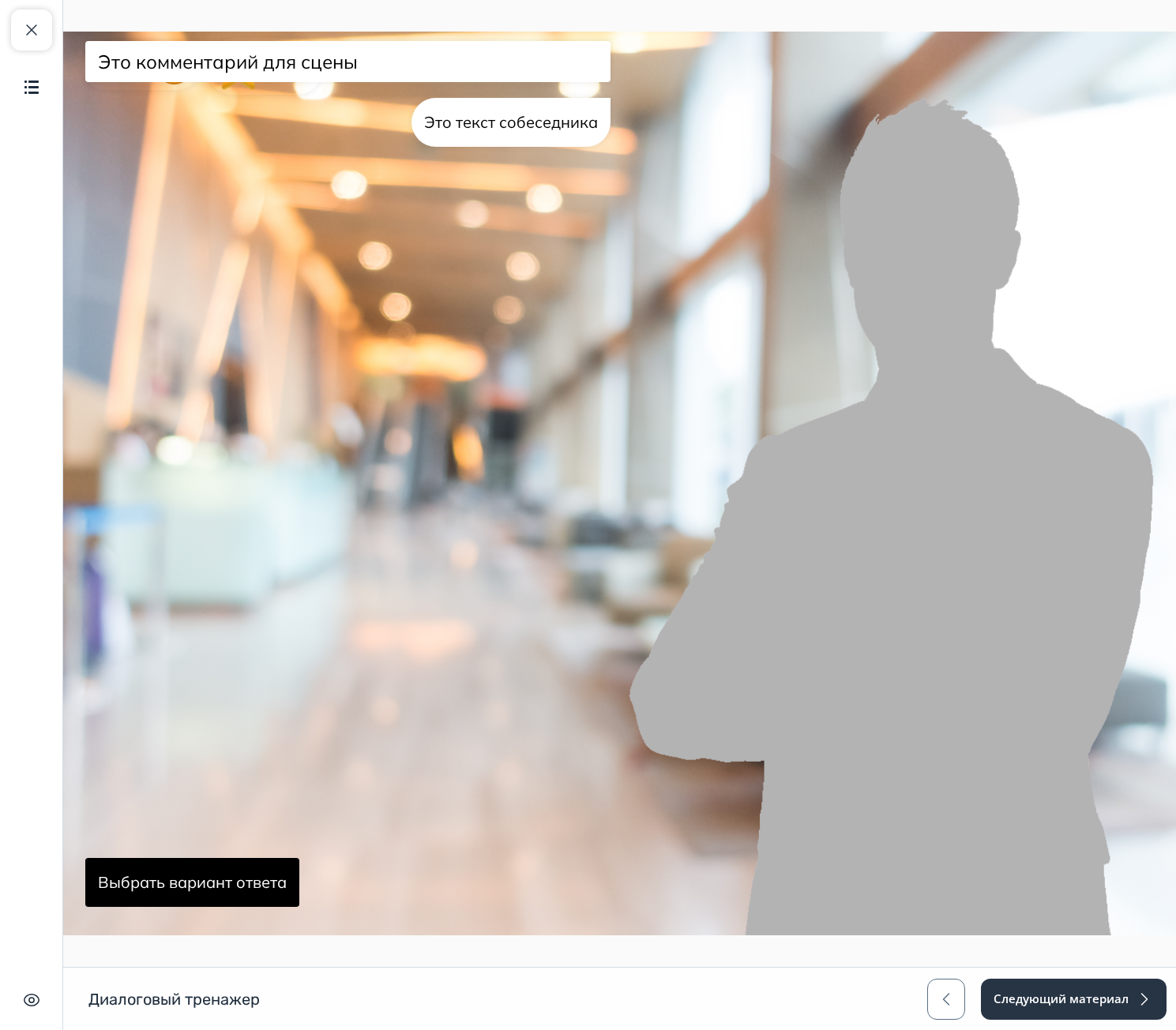
drag, startPoint x: 413, startPoint y: 83, endPoint x: 387, endPoint y: 103, distance: 32.8
click at [415, 85] on div "Эмоция 0 / 40 Это комментарий для сцены Это текст собеседника Выбрать вариант о…" at bounding box center [348, 486] width 531 height 897
click at [31, 24] on span "button" at bounding box center [31, 30] width 19 height 19
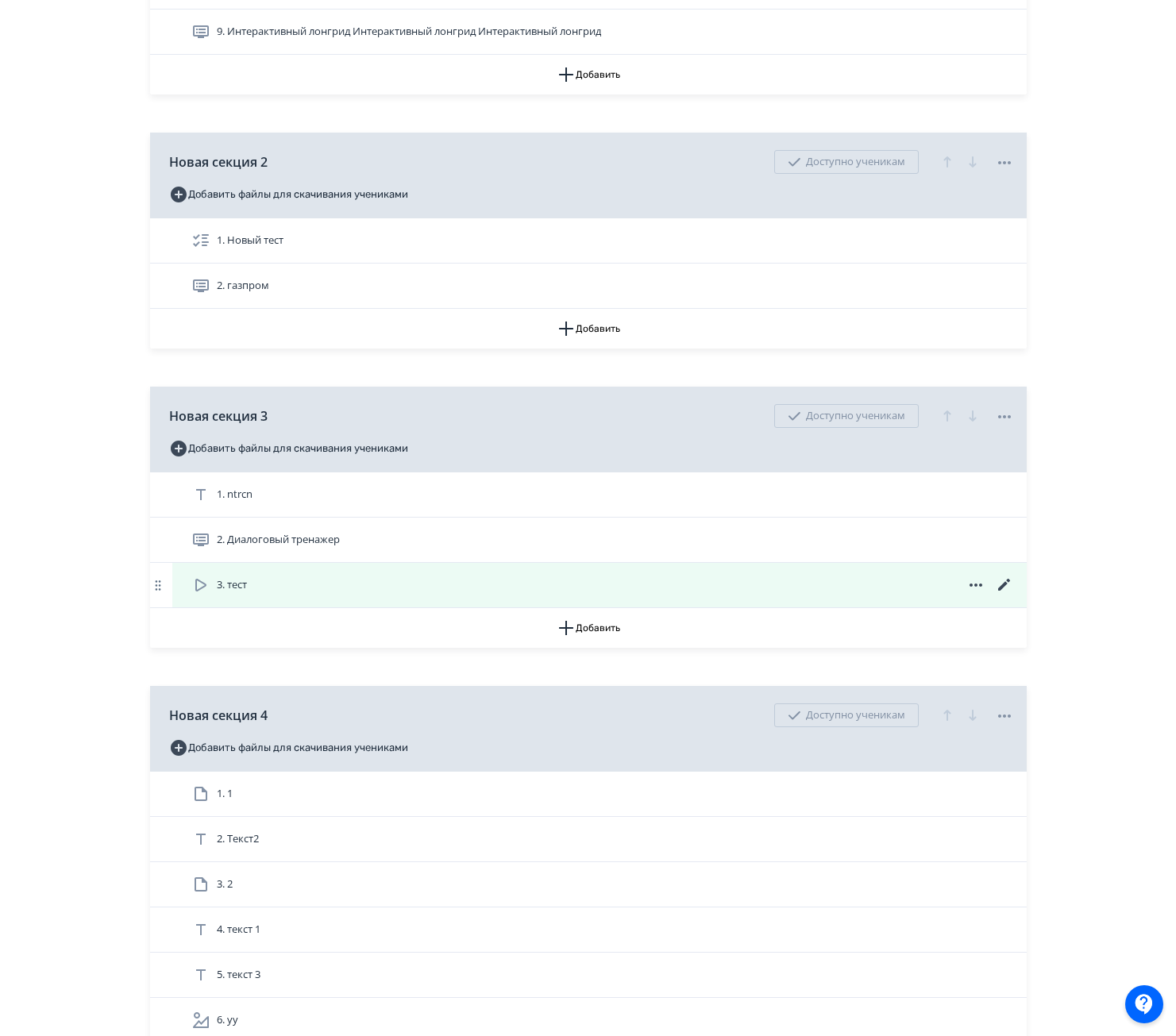
scroll to position [714, 0]
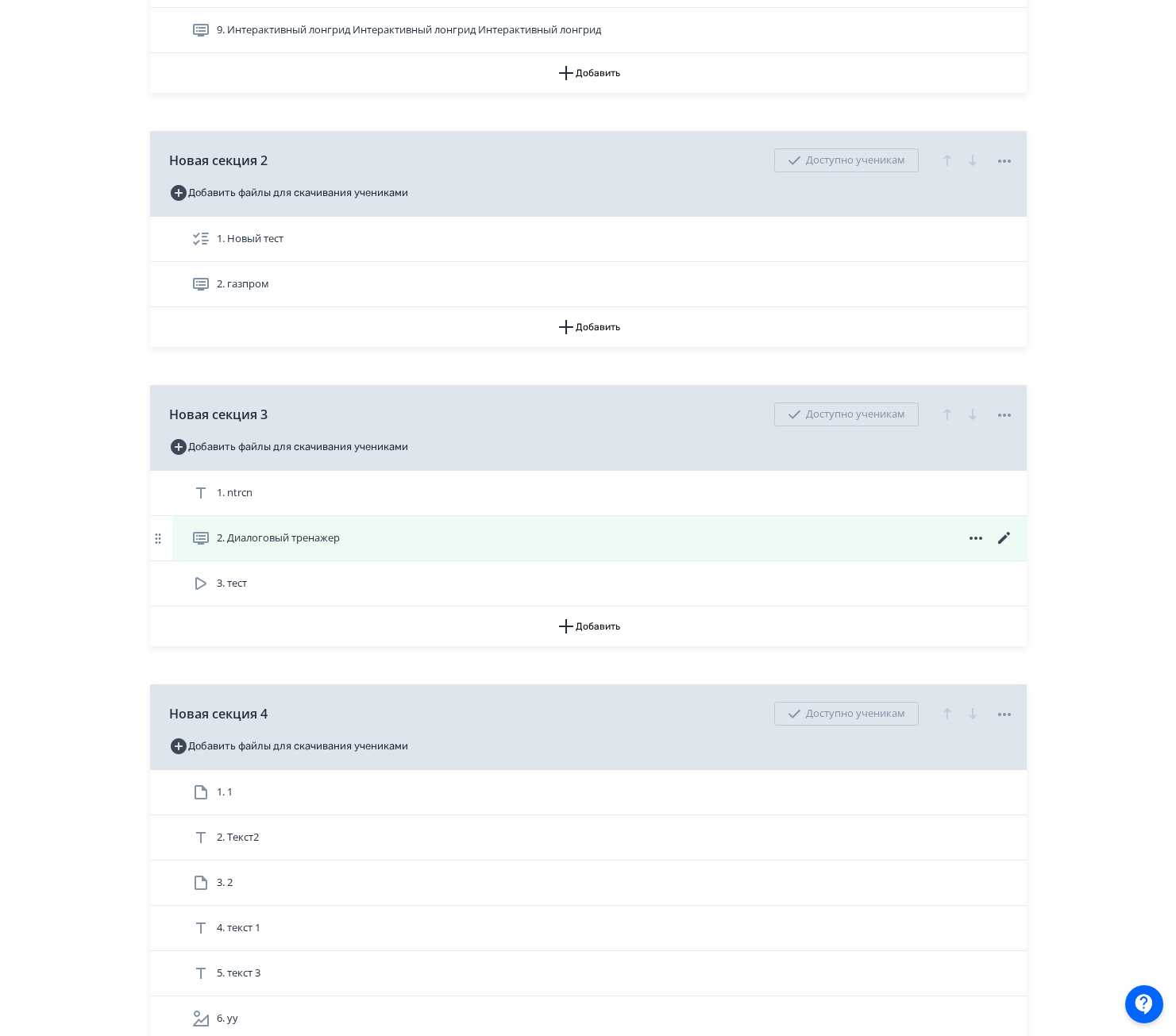
click at [545, 544] on div "2. Диалоговый тренажер" at bounding box center [602, 538] width 822 height 19
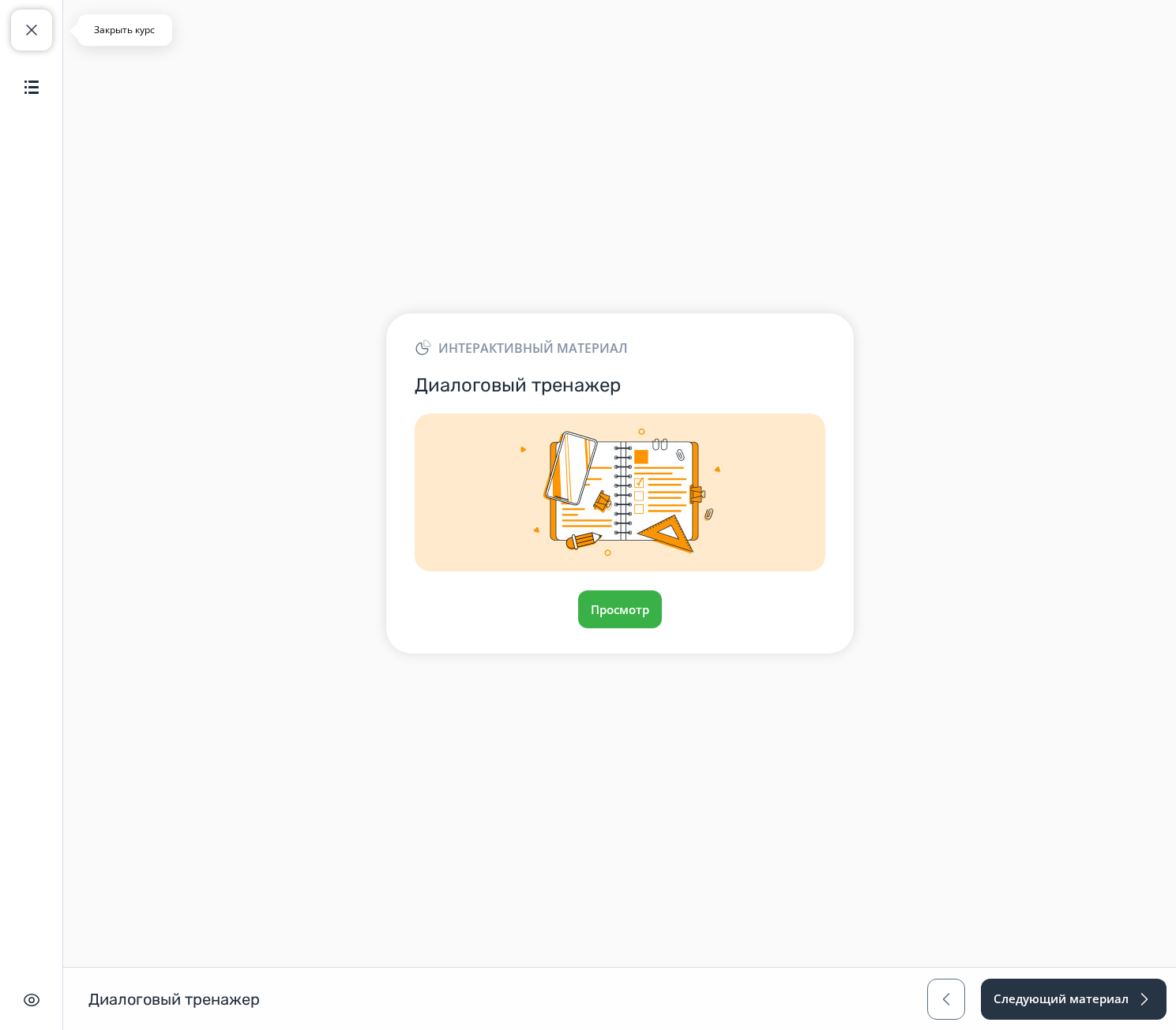
click at [37, 29] on span "button" at bounding box center [31, 30] width 19 height 19
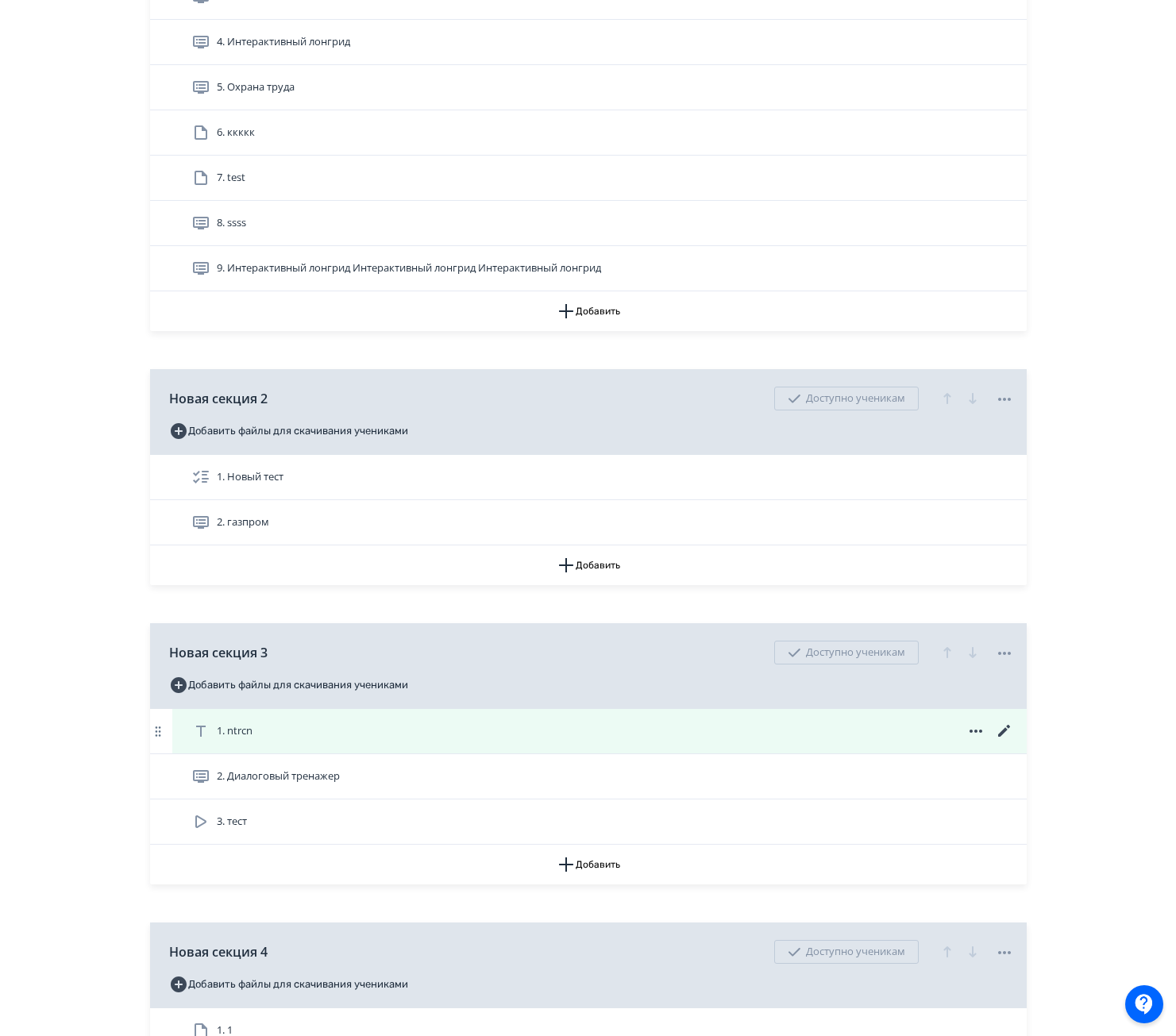
scroll to position [555, 0]
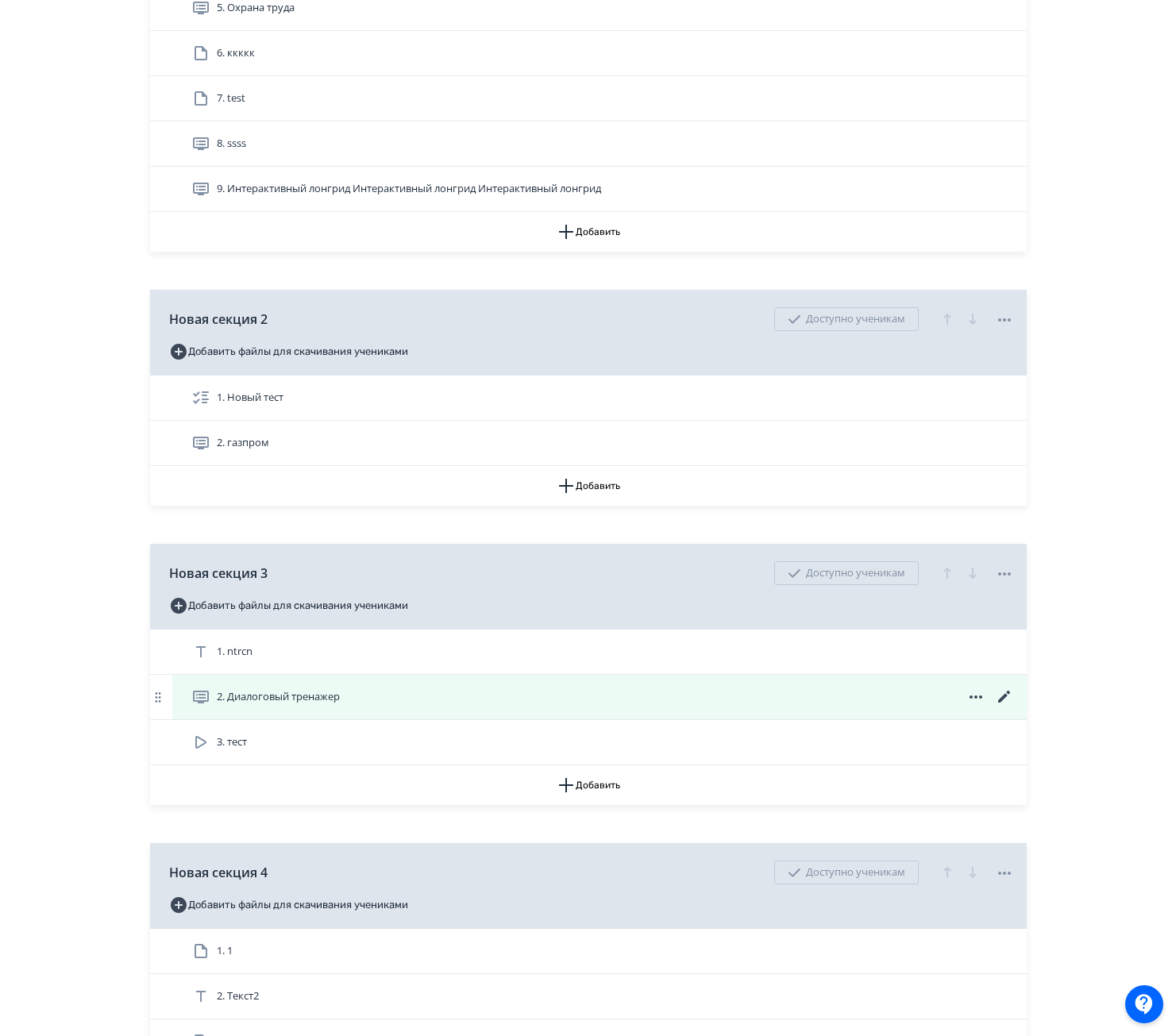
click at [1003, 695] on icon at bounding box center [1004, 697] width 19 height 19
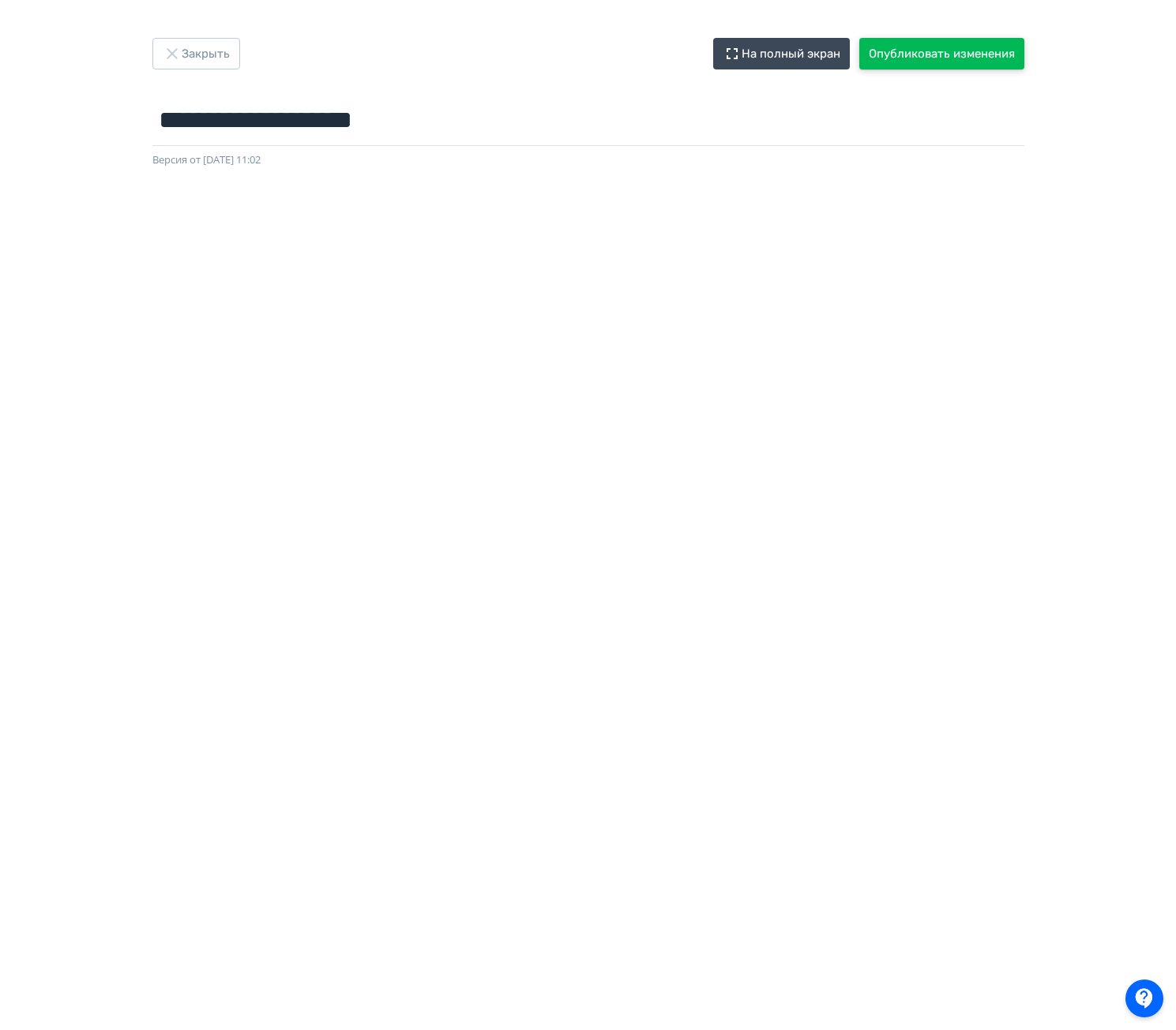
click at [952, 46] on button "Опубликовать изменения" at bounding box center [942, 53] width 165 height 31
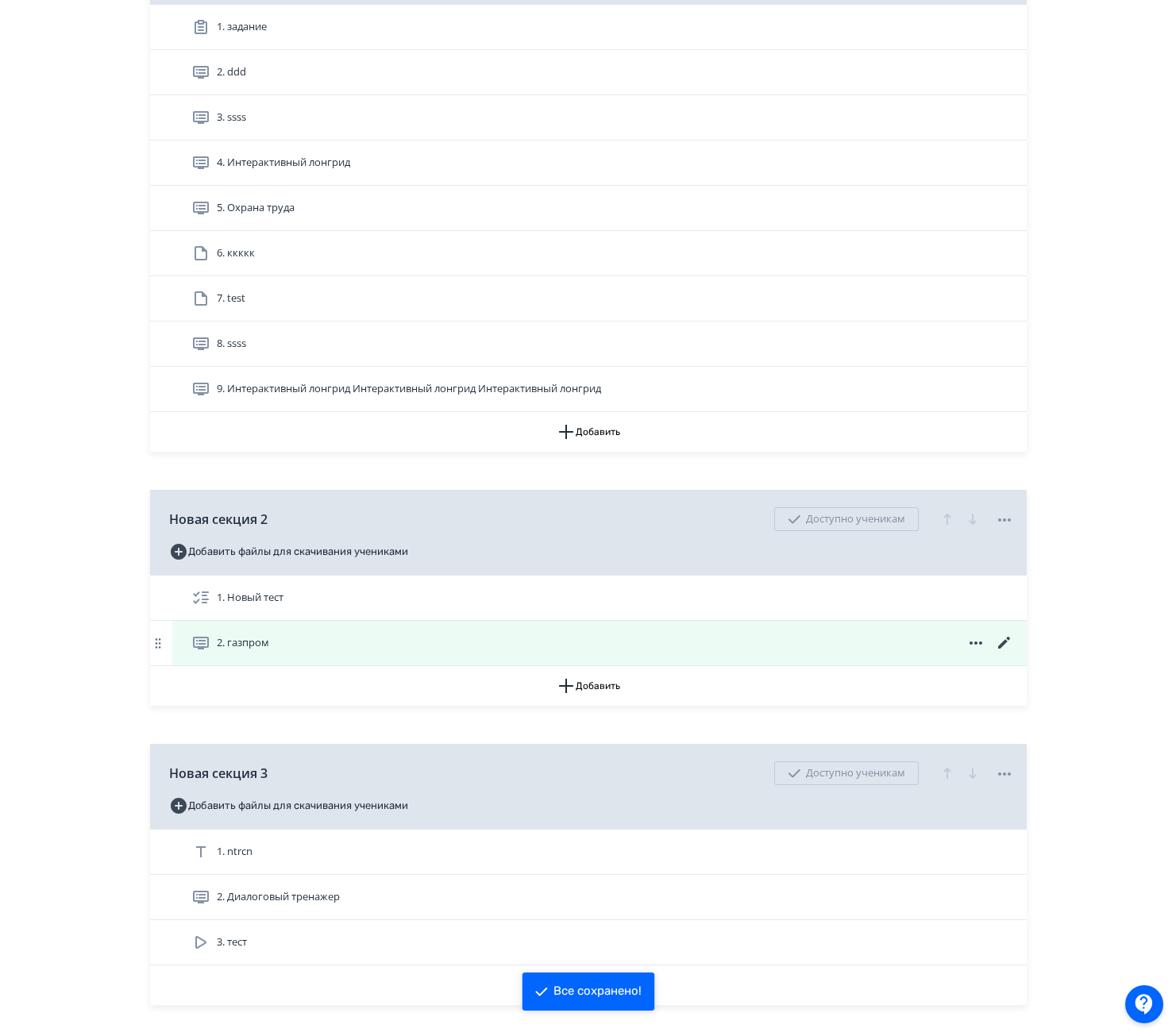
scroll to position [476, 0]
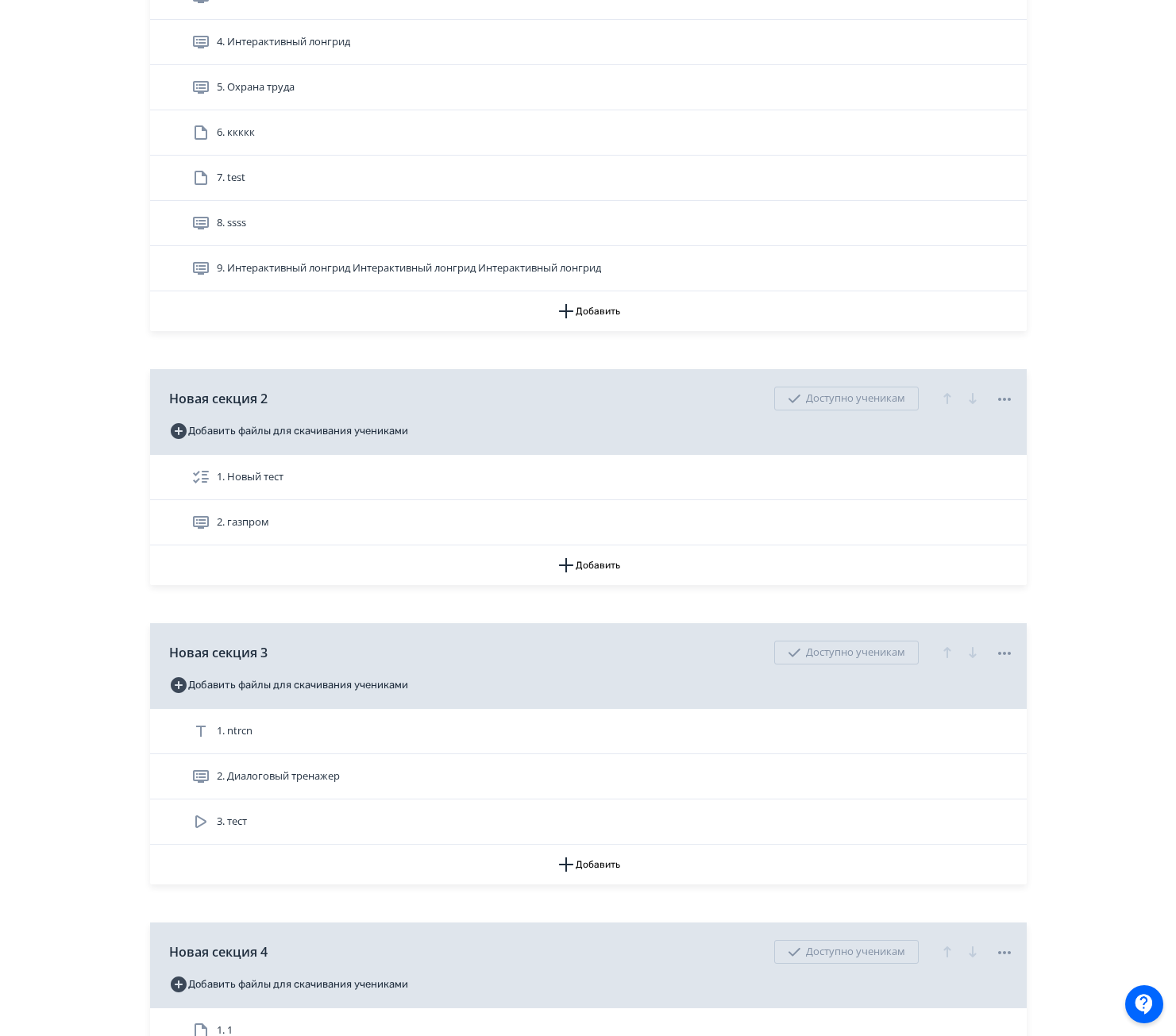
click at [356, 766] on div "2. Диалоговый тренажер" at bounding box center [599, 777] width 854 height 44
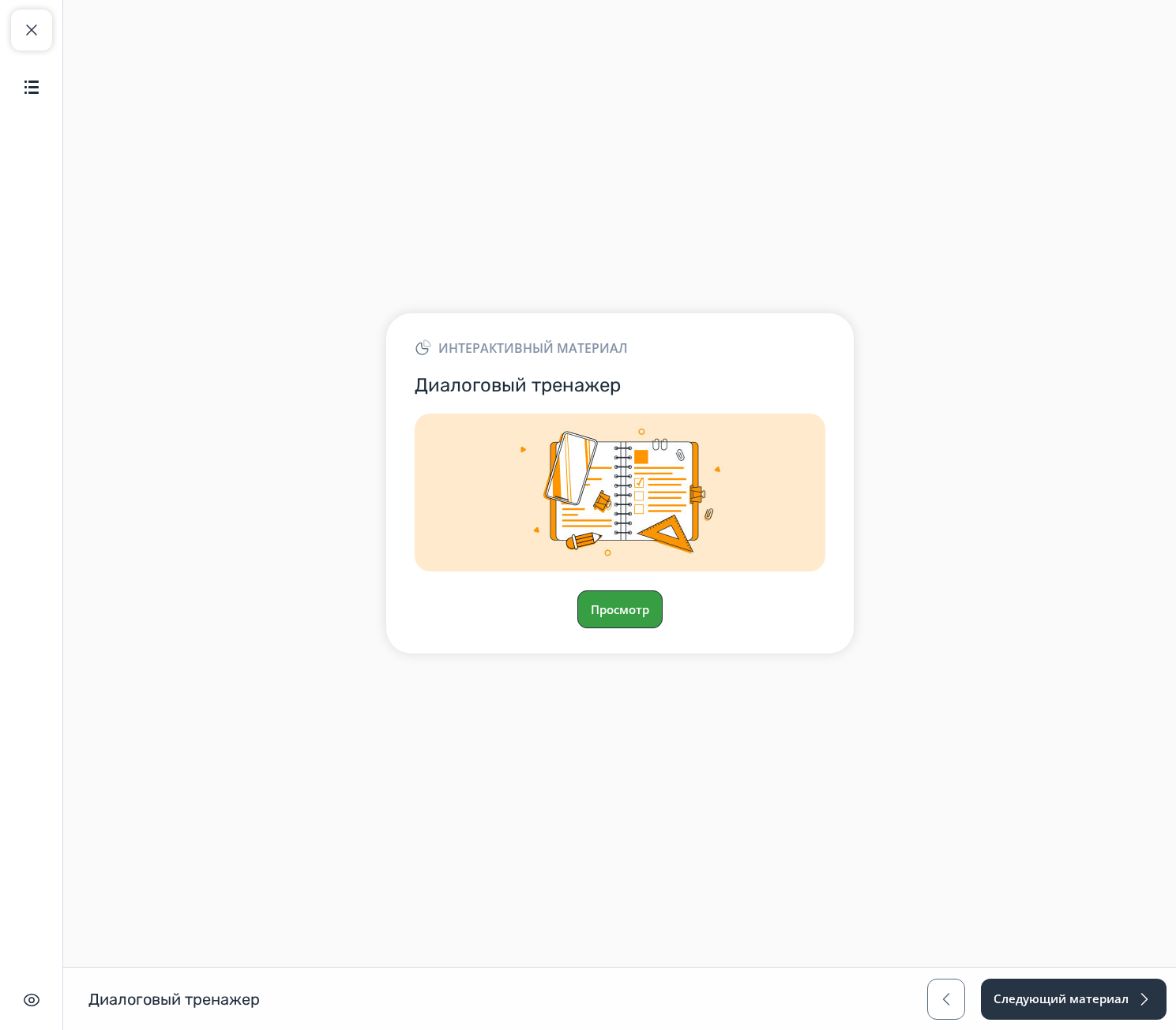
click at [615, 603] on button "Просмотр" at bounding box center [619, 609] width 85 height 38
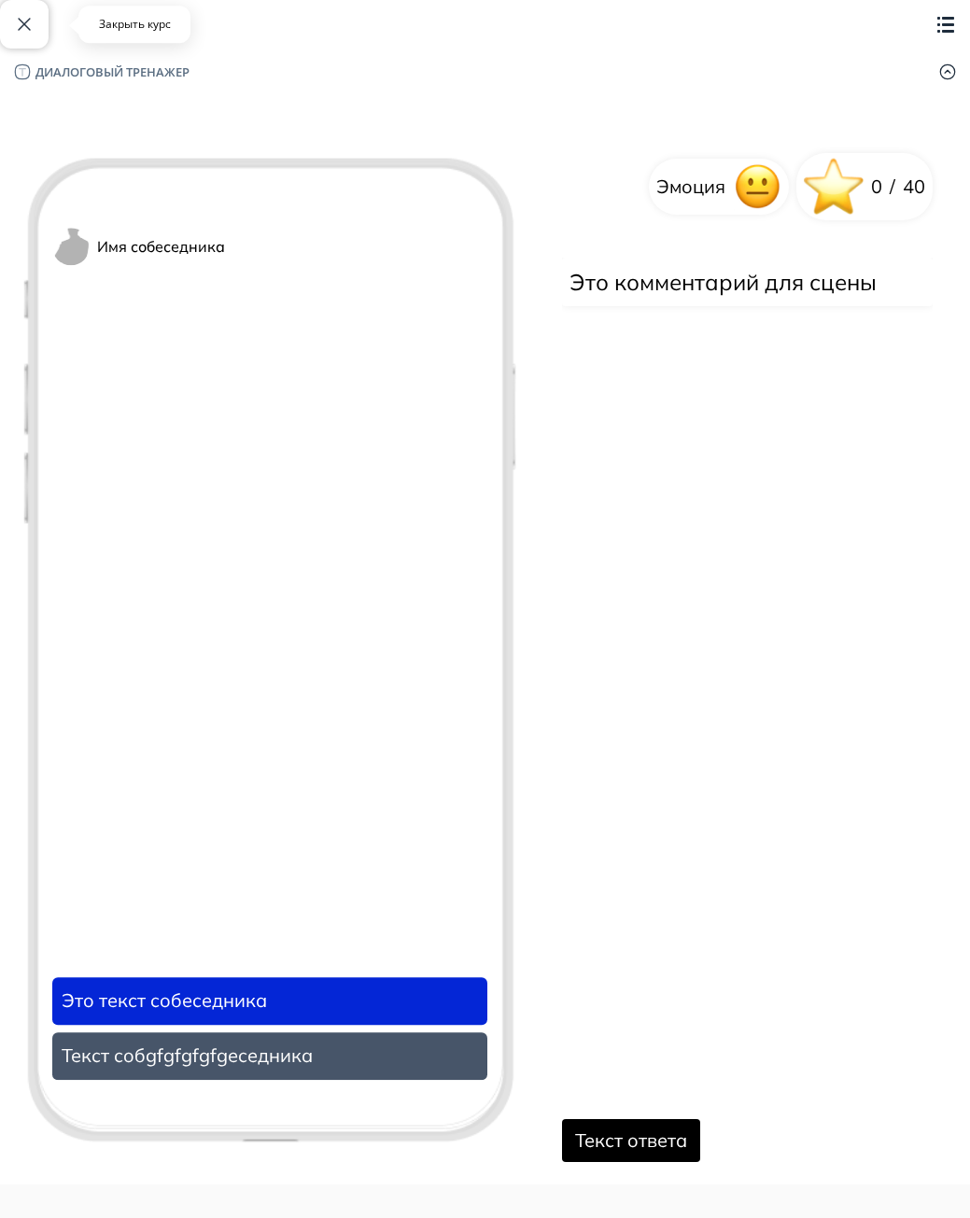
click at [19, 23] on span "button" at bounding box center [24, 24] width 22 height 22
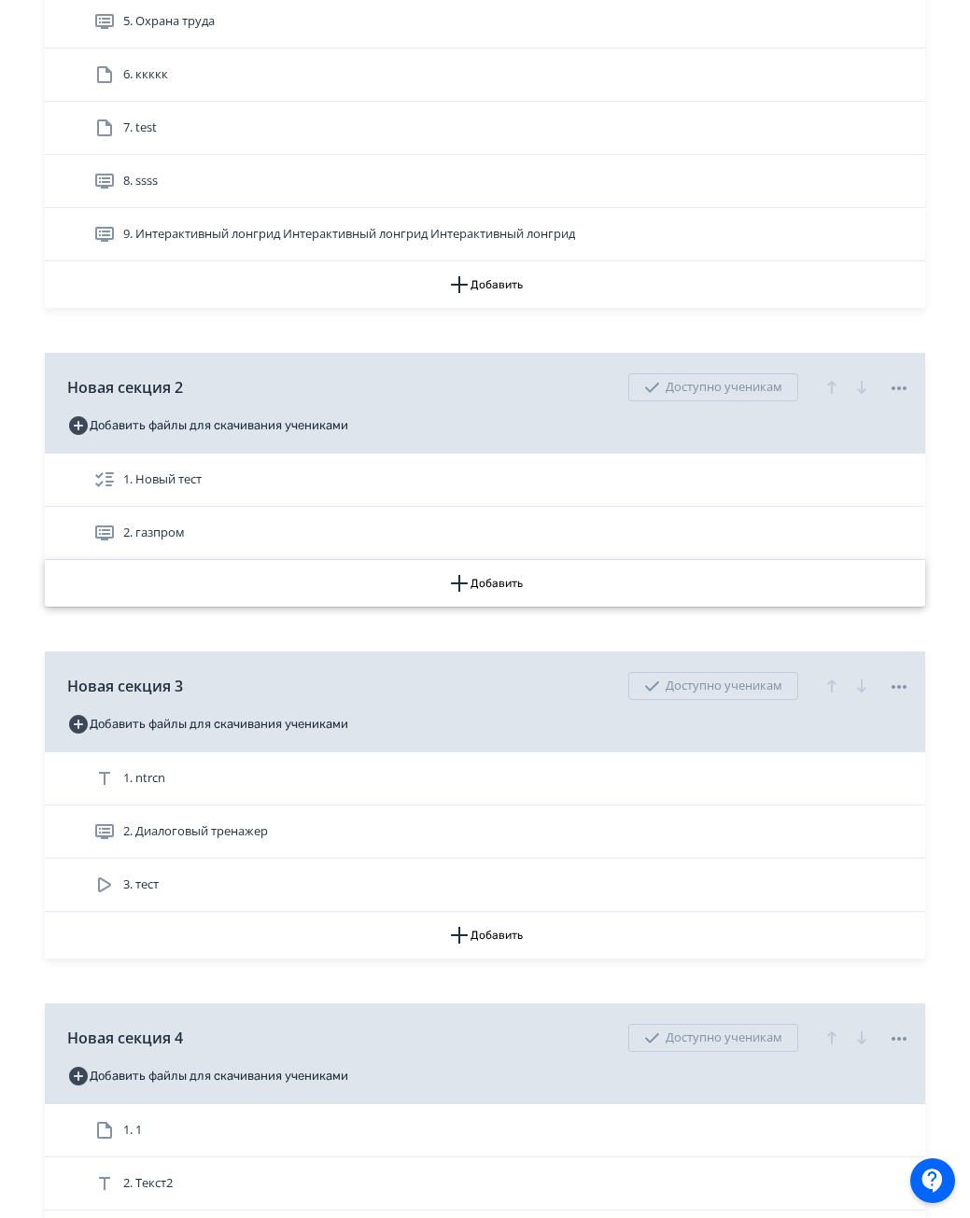
scroll to position [653, 0]
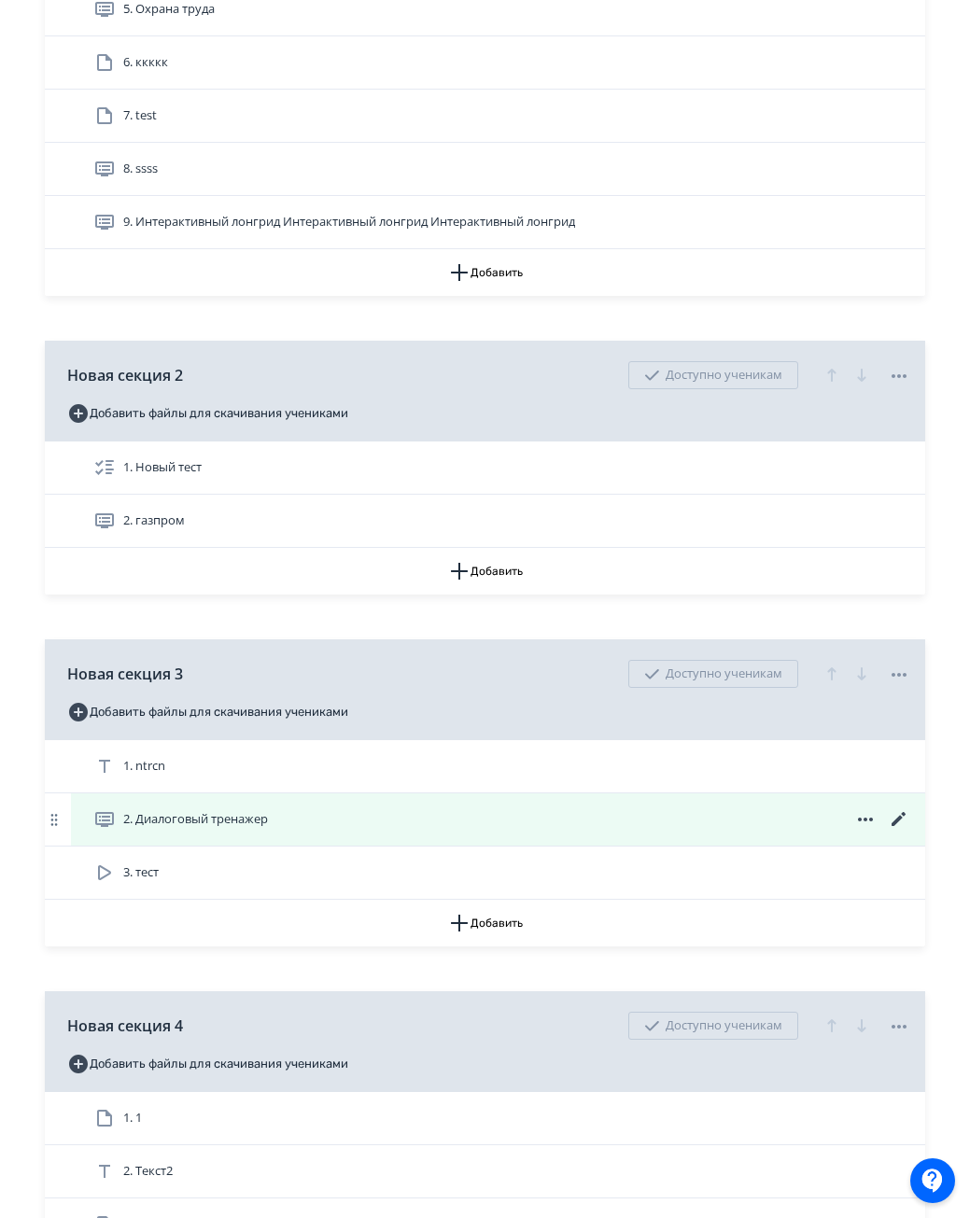
click at [902, 819] on icon at bounding box center [899, 819] width 22 height 22
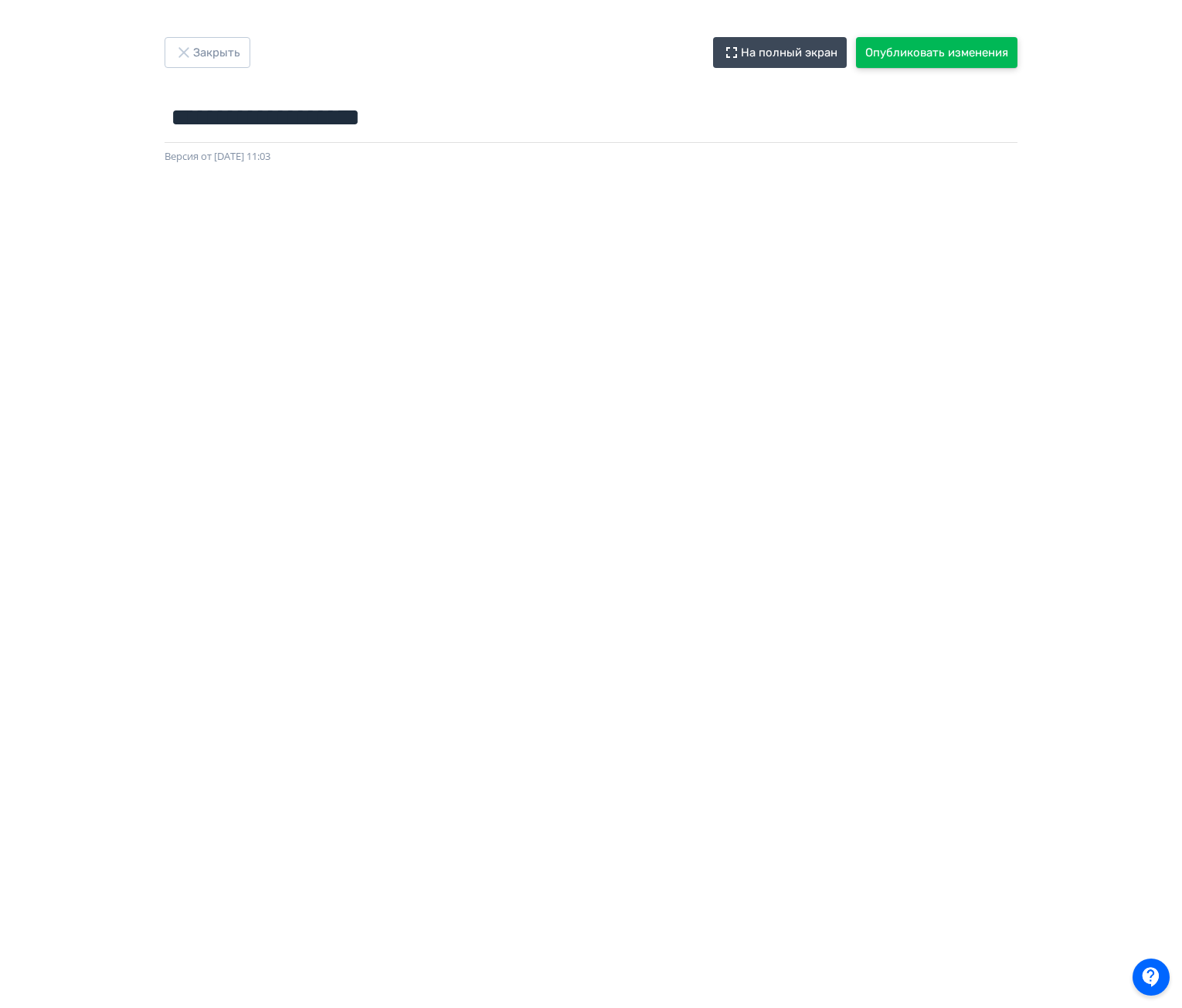
click at [913, 56] on button "Опубликовать изменения" at bounding box center [936, 52] width 161 height 31
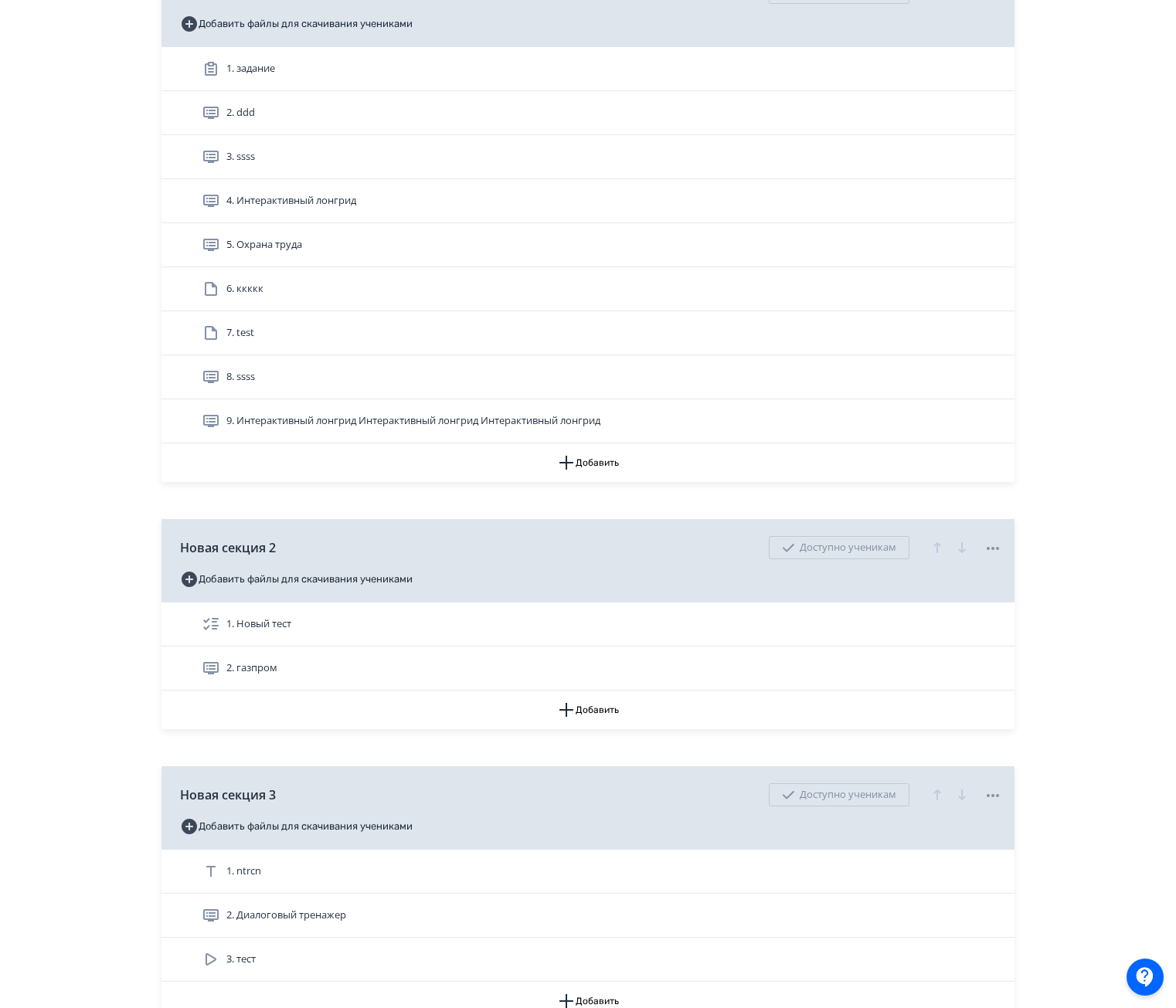
scroll to position [540, 0]
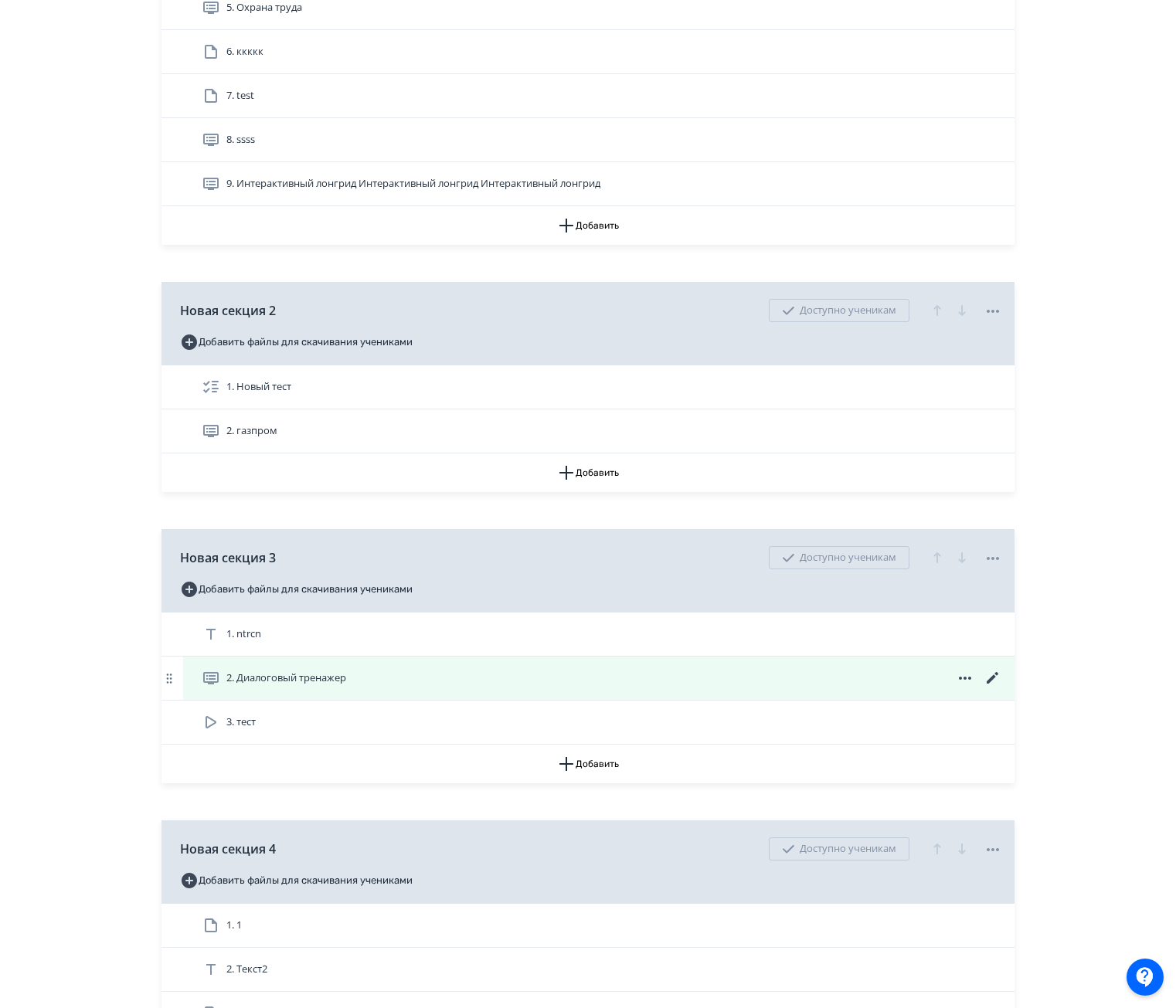
click at [328, 675] on span "2. Диалоговый тренажер" at bounding box center [286, 678] width 120 height 16
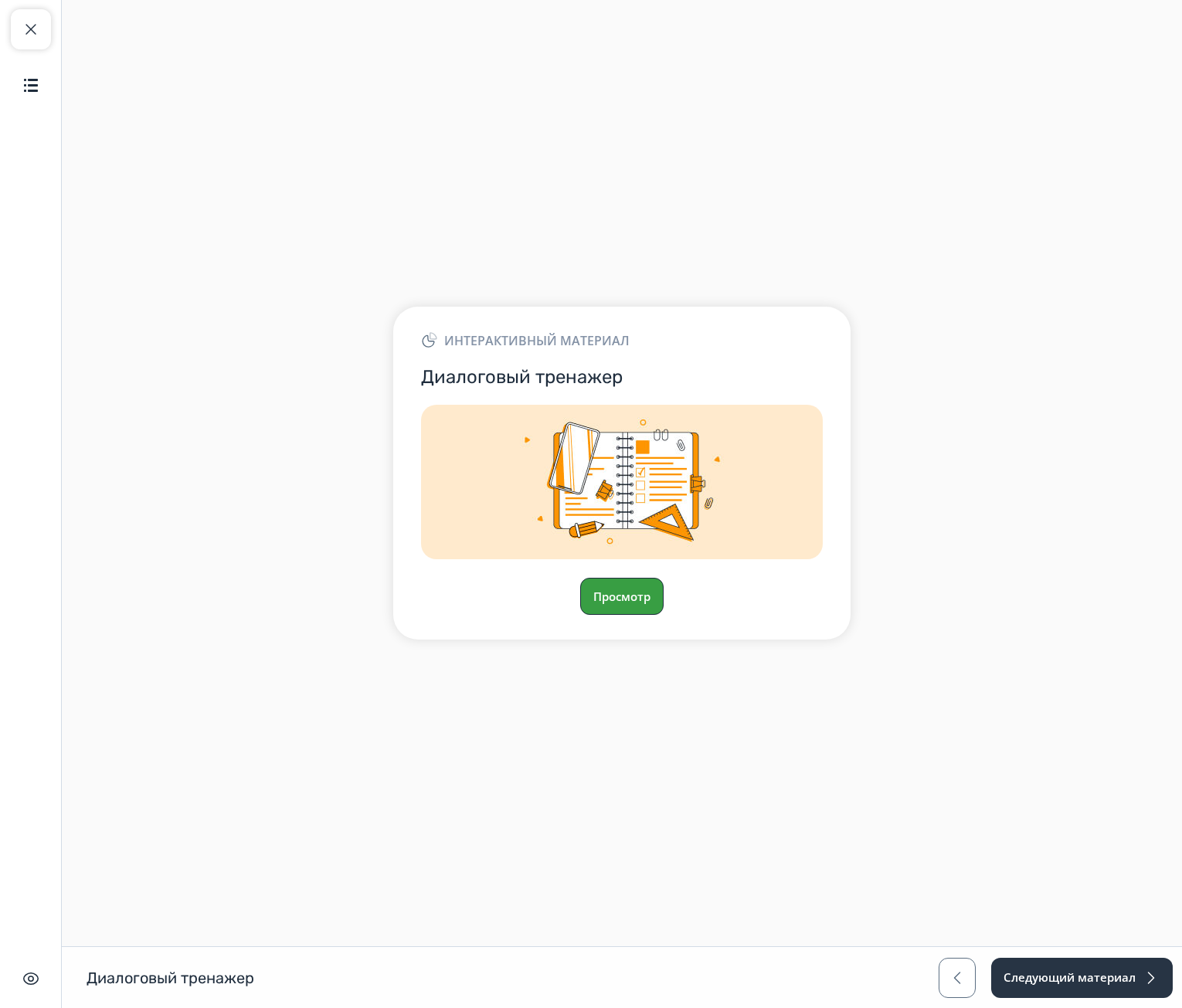
click at [618, 602] on button "Просмотр" at bounding box center [622, 596] width 84 height 37
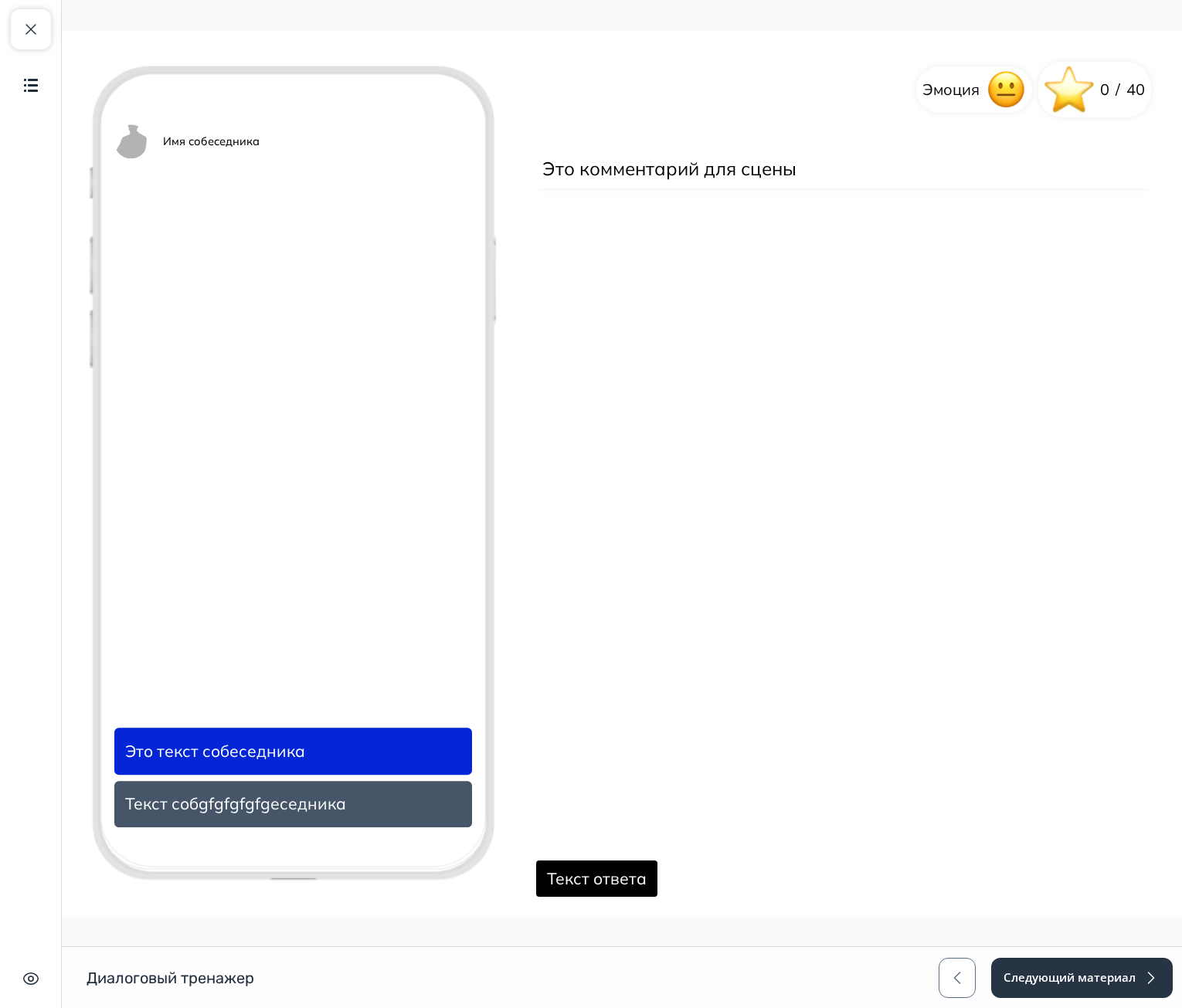
click at [599, 878] on button "Текст ответа" at bounding box center [597, 879] width 122 height 37
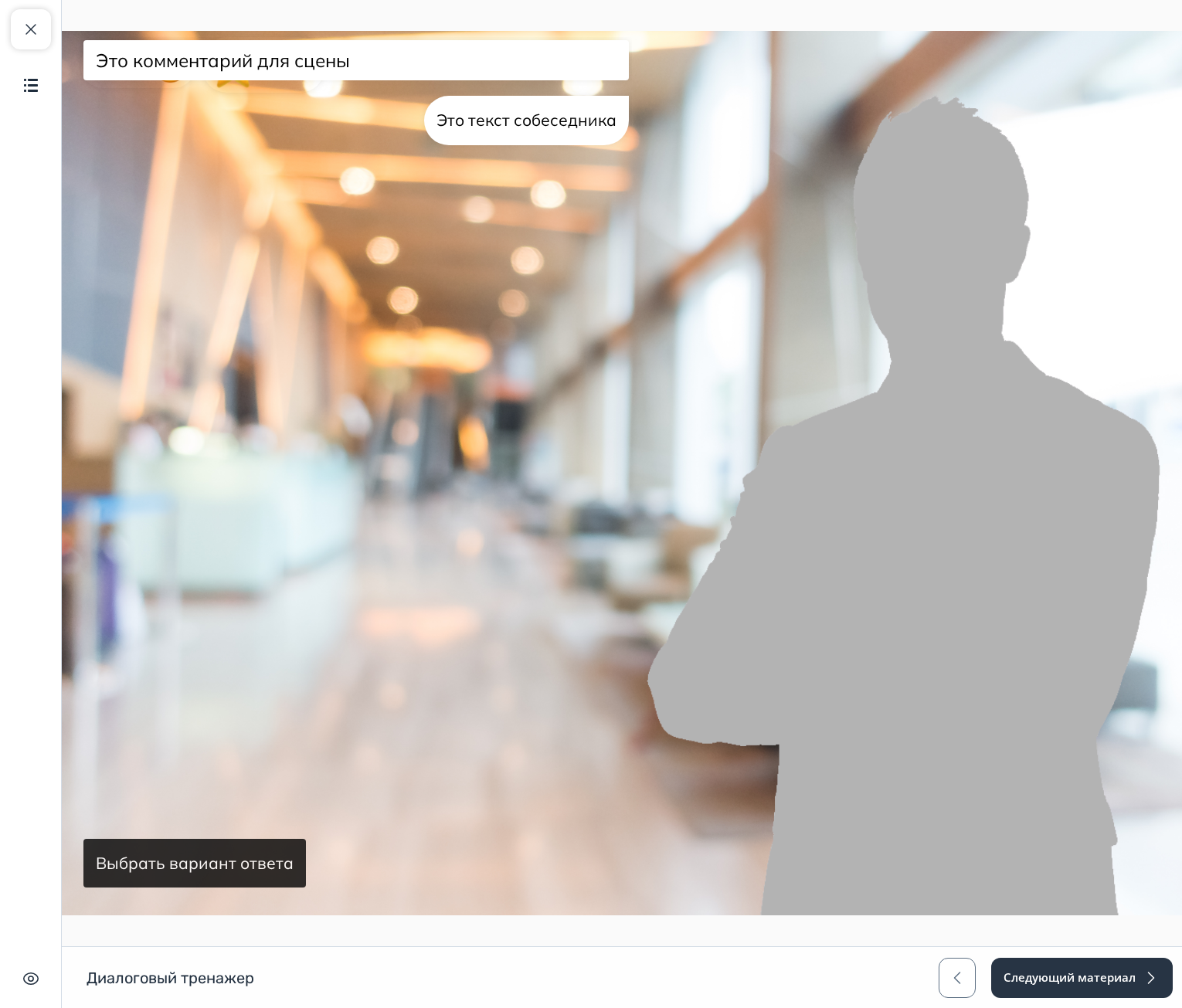
click at [247, 846] on button "Выбрать вариант ответа" at bounding box center [195, 864] width 223 height 50
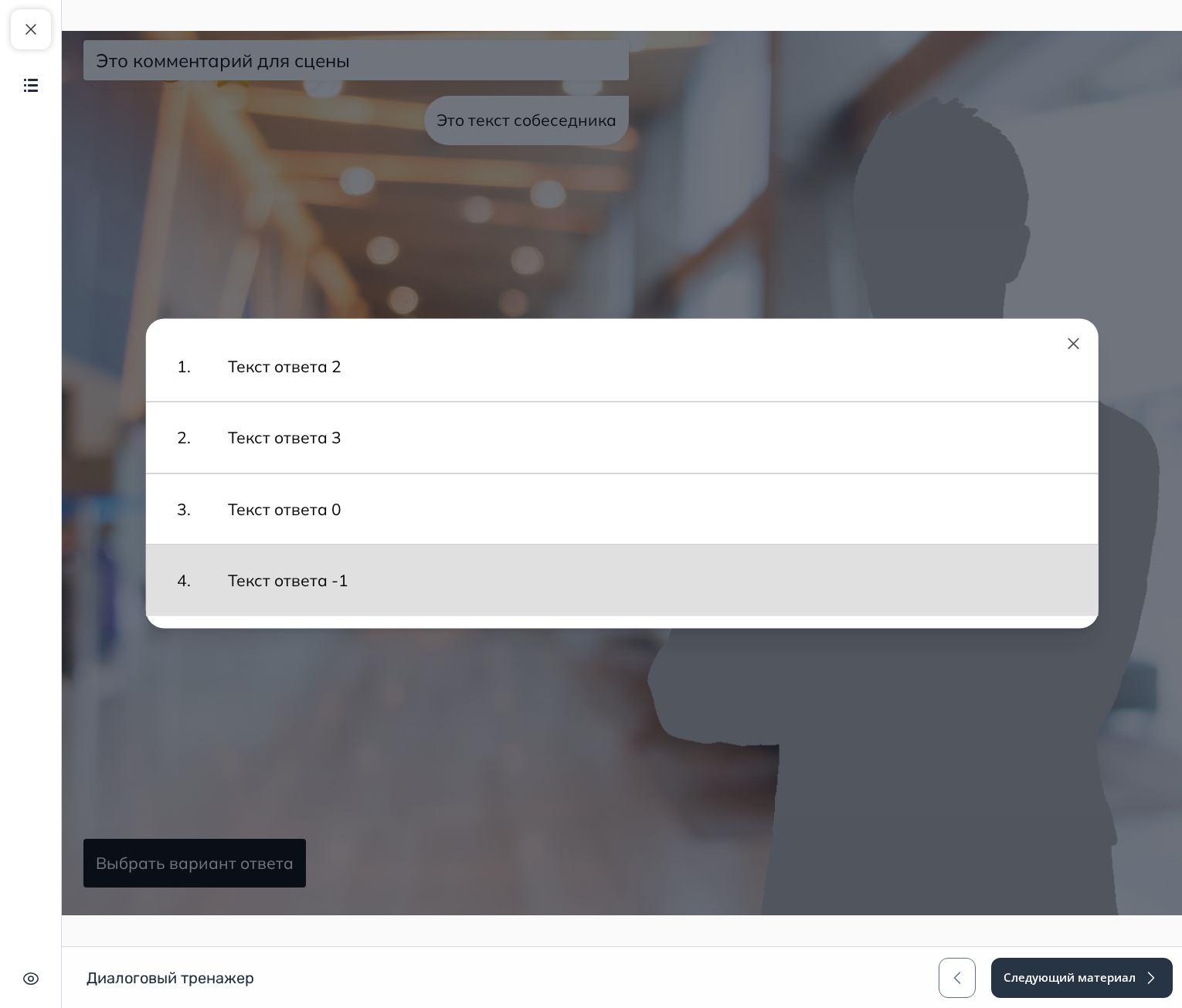
click at [286, 585] on button "Текст ответа -1" at bounding box center [648, 580] width 871 height 55
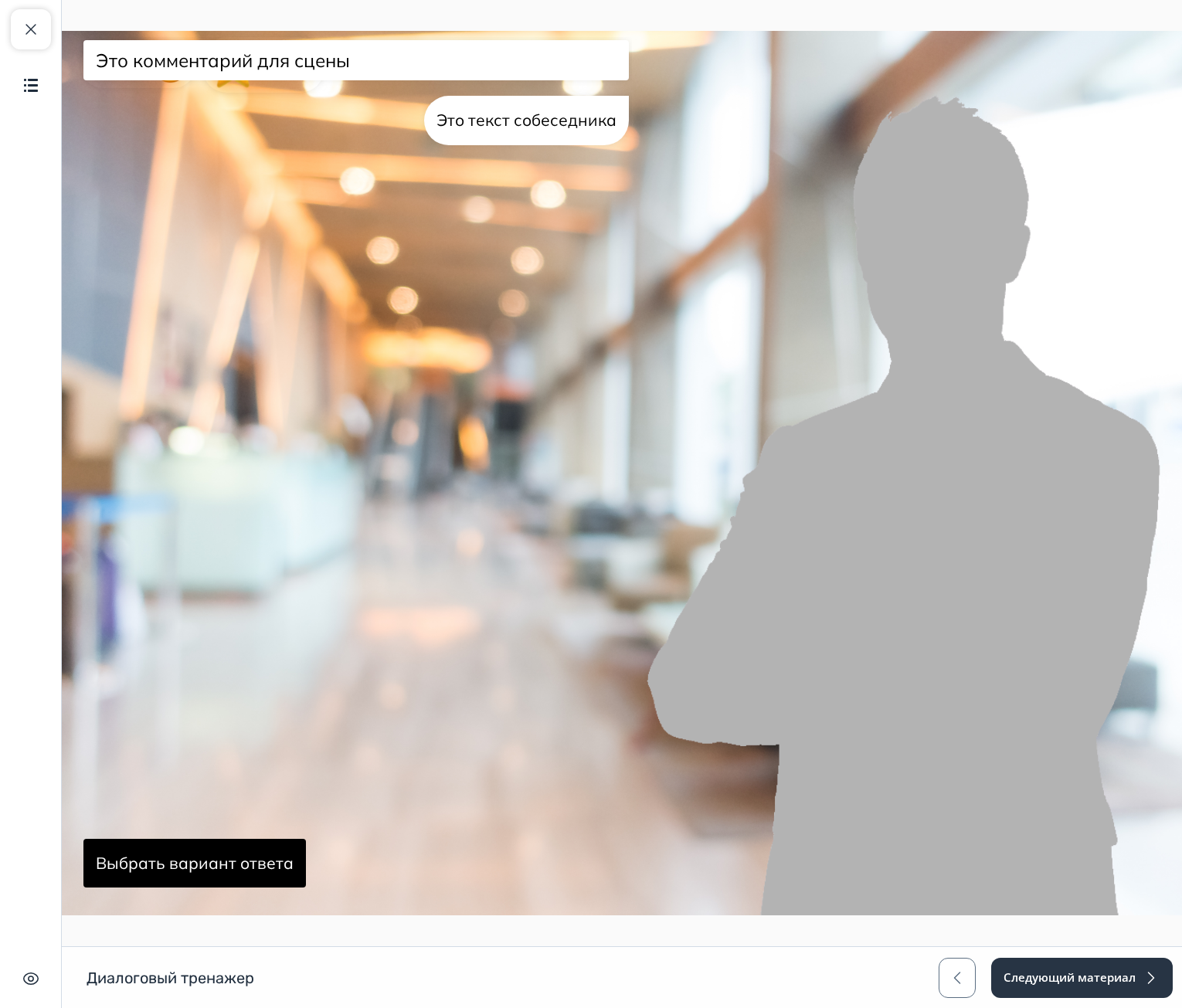
drag, startPoint x: 252, startPoint y: 846, endPoint x: 252, endPoint y: 826, distance: 20.0
click at [252, 845] on button "Выбрать вариант ответа" at bounding box center [195, 864] width 223 height 50
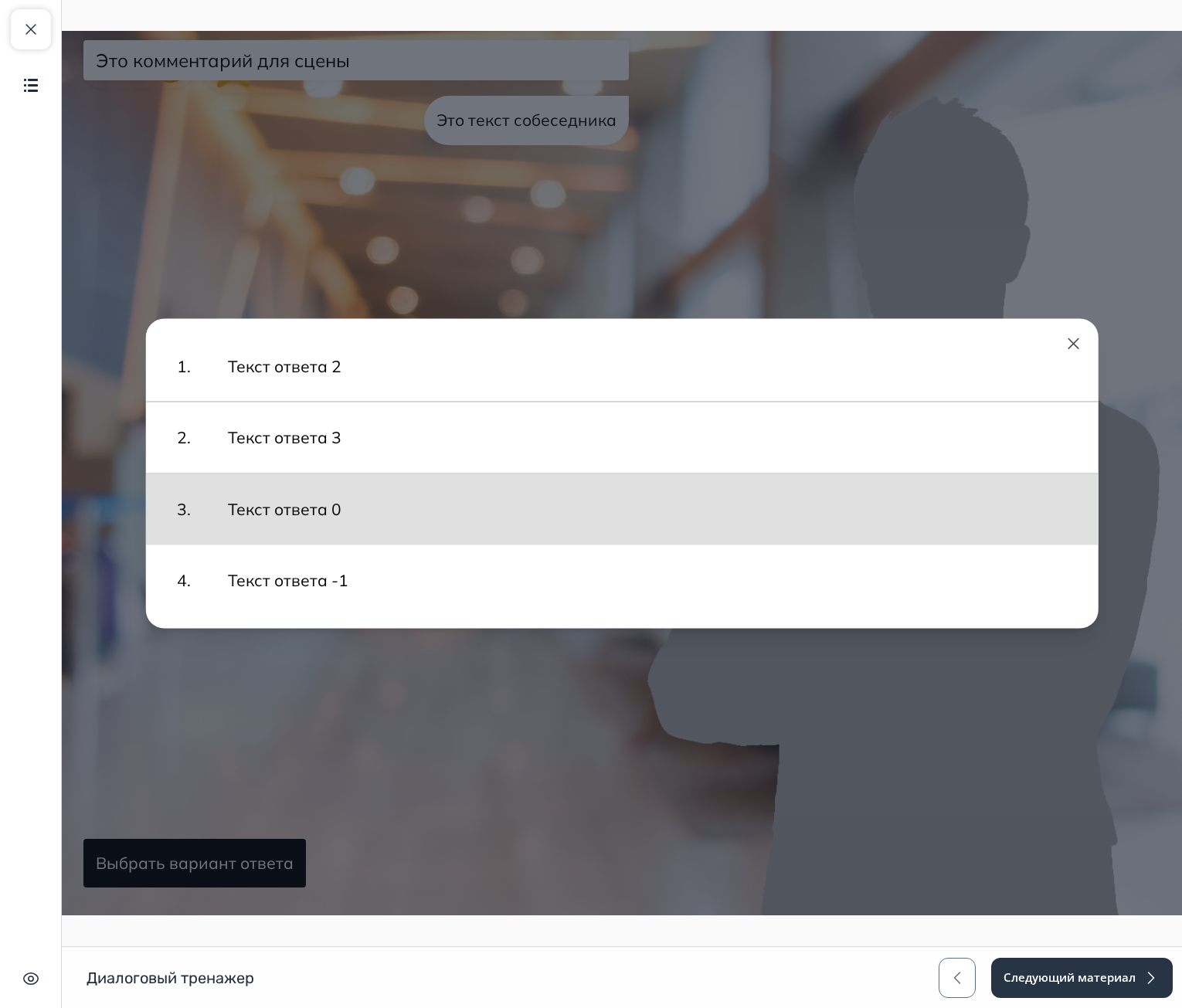
click at [329, 519] on button "Текст ответа 0" at bounding box center [648, 509] width 871 height 55
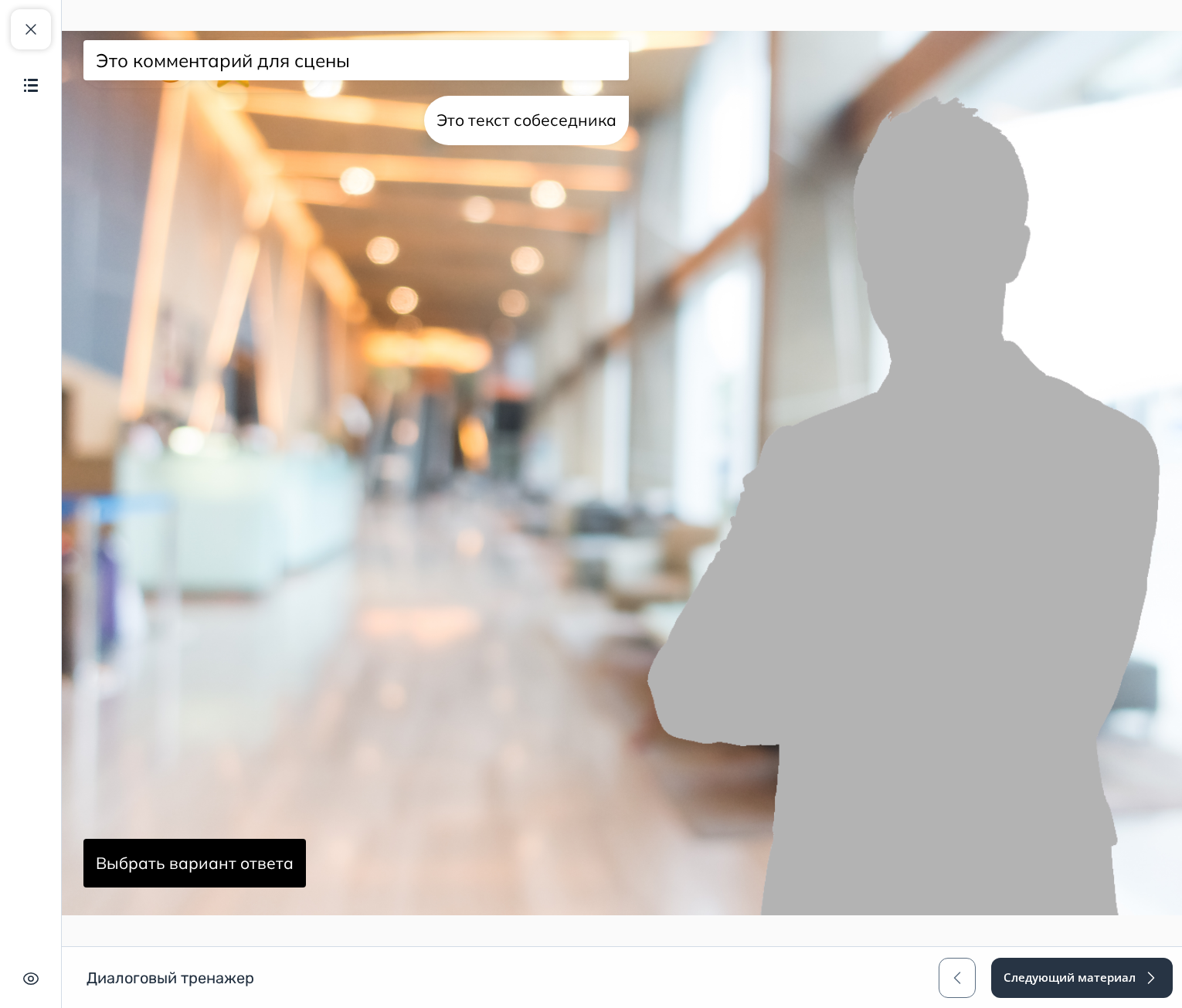
click at [223, 857] on button "Выбрать вариант ответа" at bounding box center [195, 864] width 223 height 50
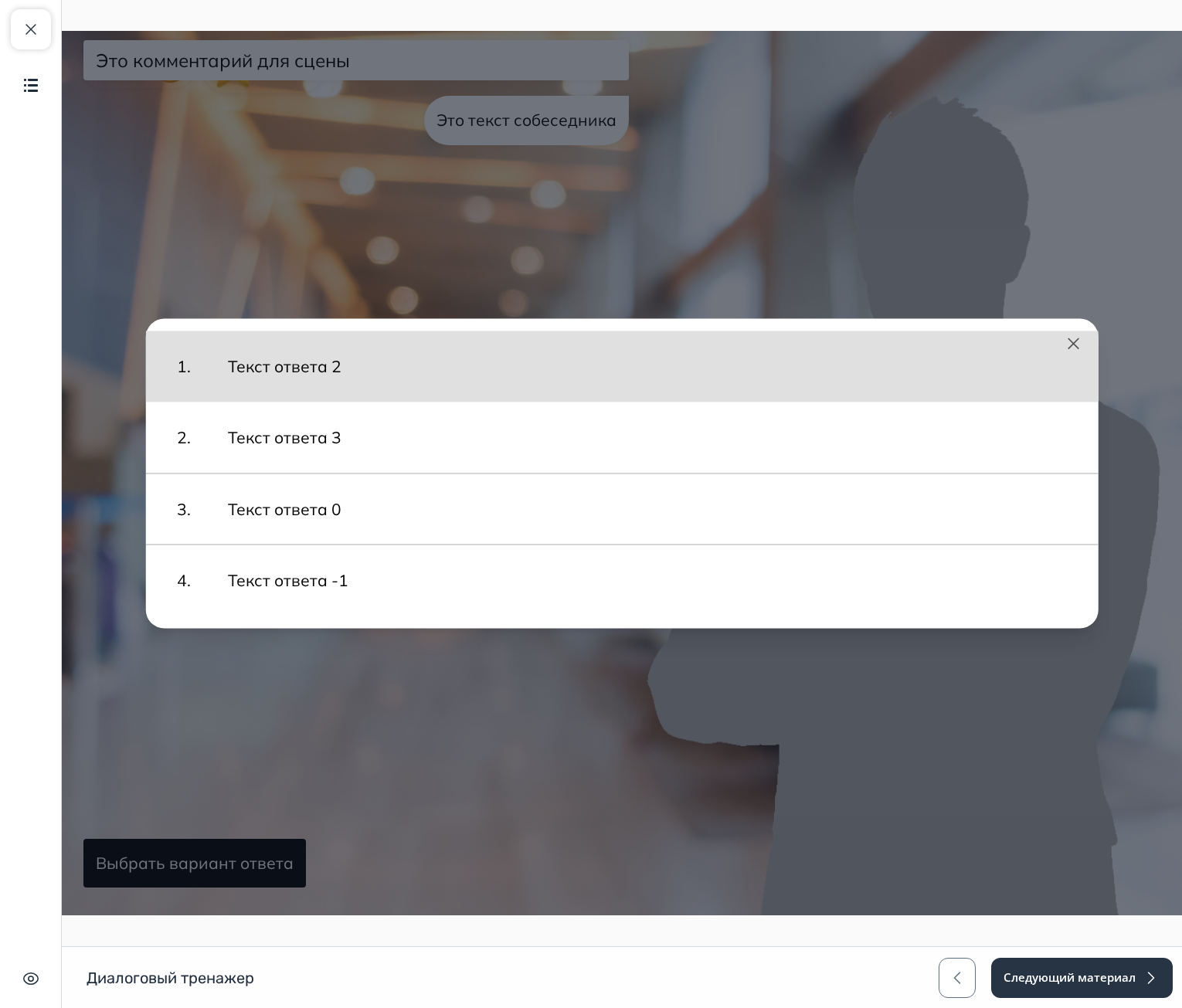
click at [324, 380] on button "Текст ответа 2" at bounding box center [648, 366] width 871 height 55
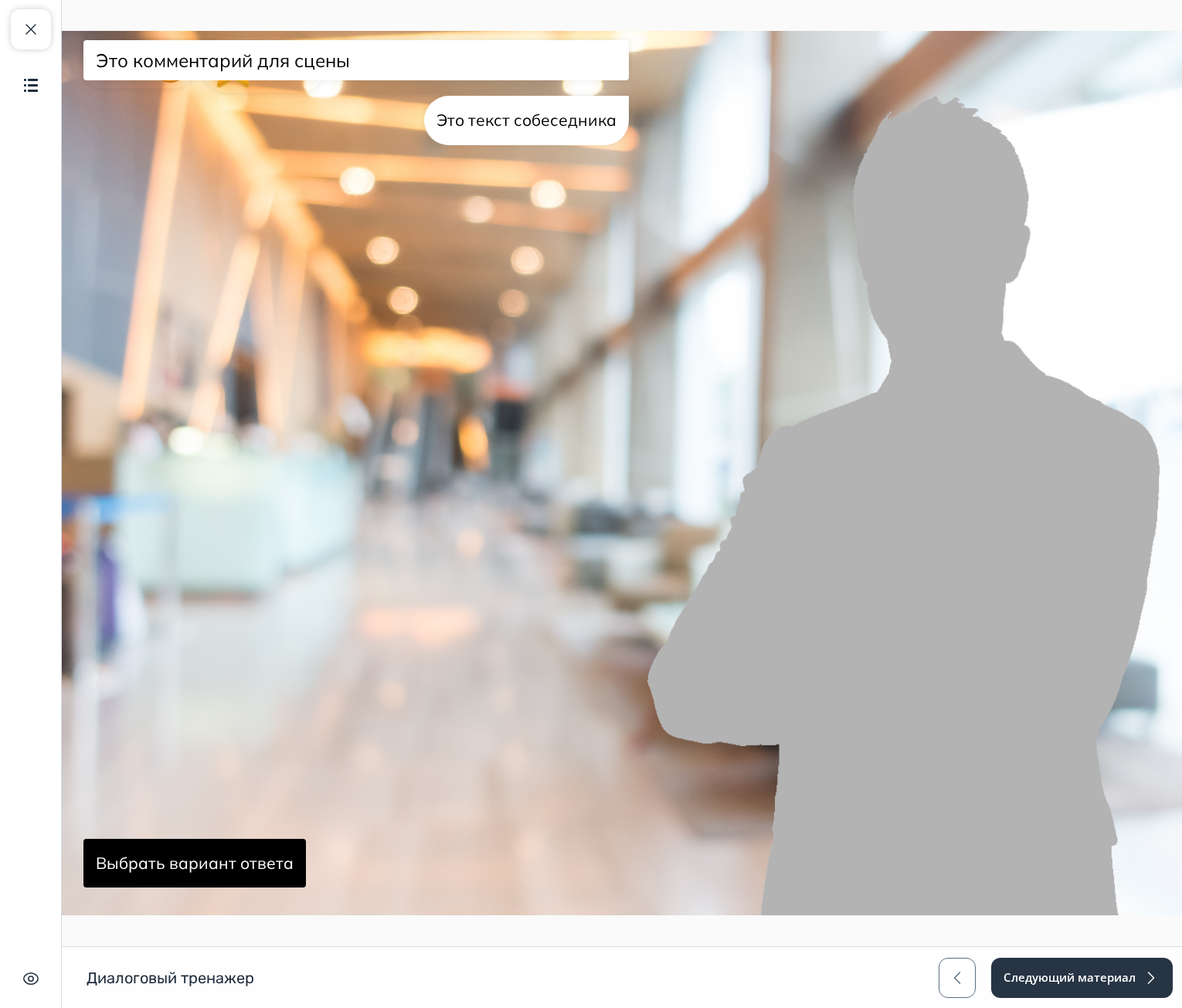
click at [247, 854] on button "Выбрать вариант ответа" at bounding box center [195, 864] width 223 height 50
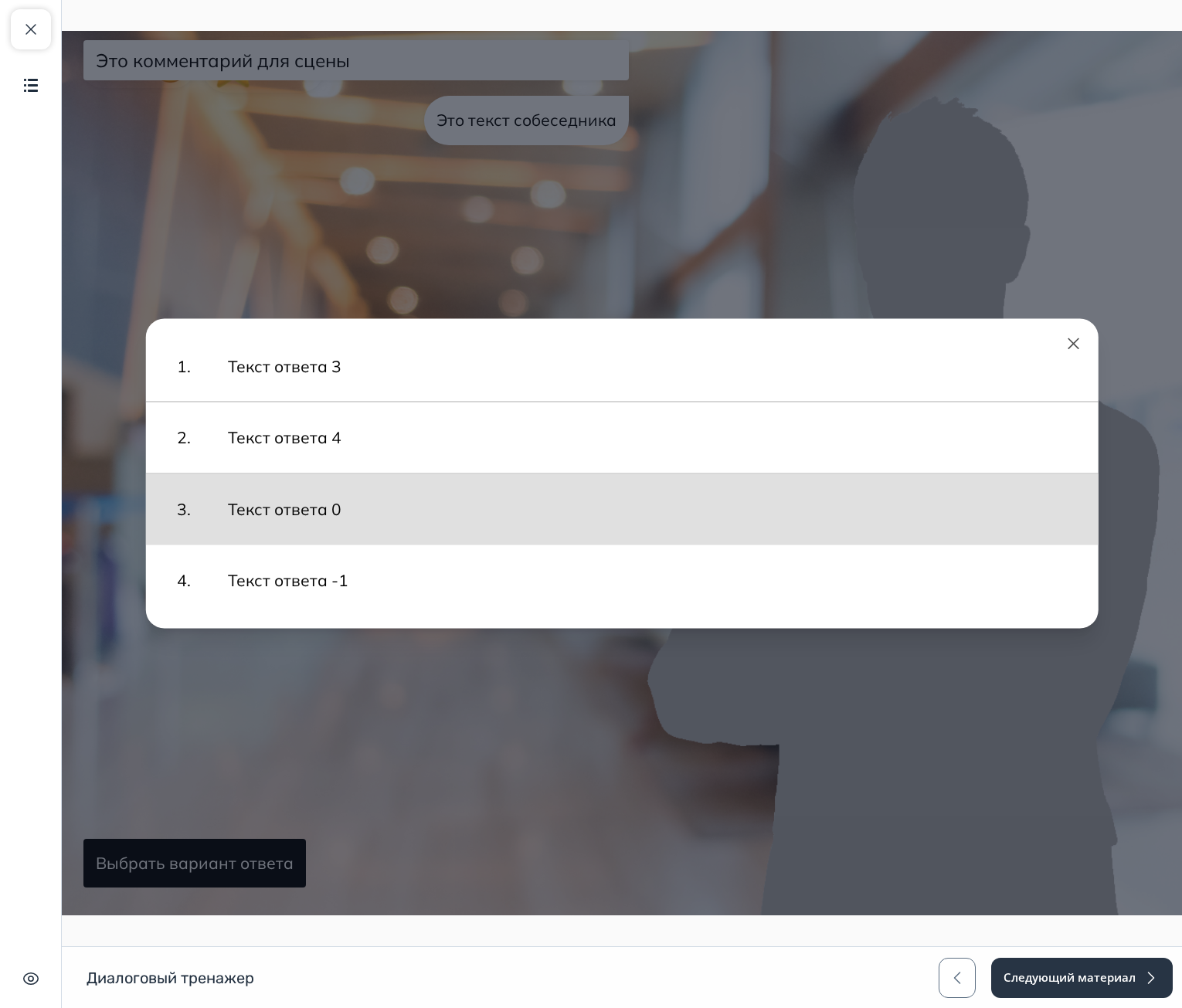
click at [315, 506] on button "Текст ответа 0" at bounding box center [648, 509] width 871 height 55
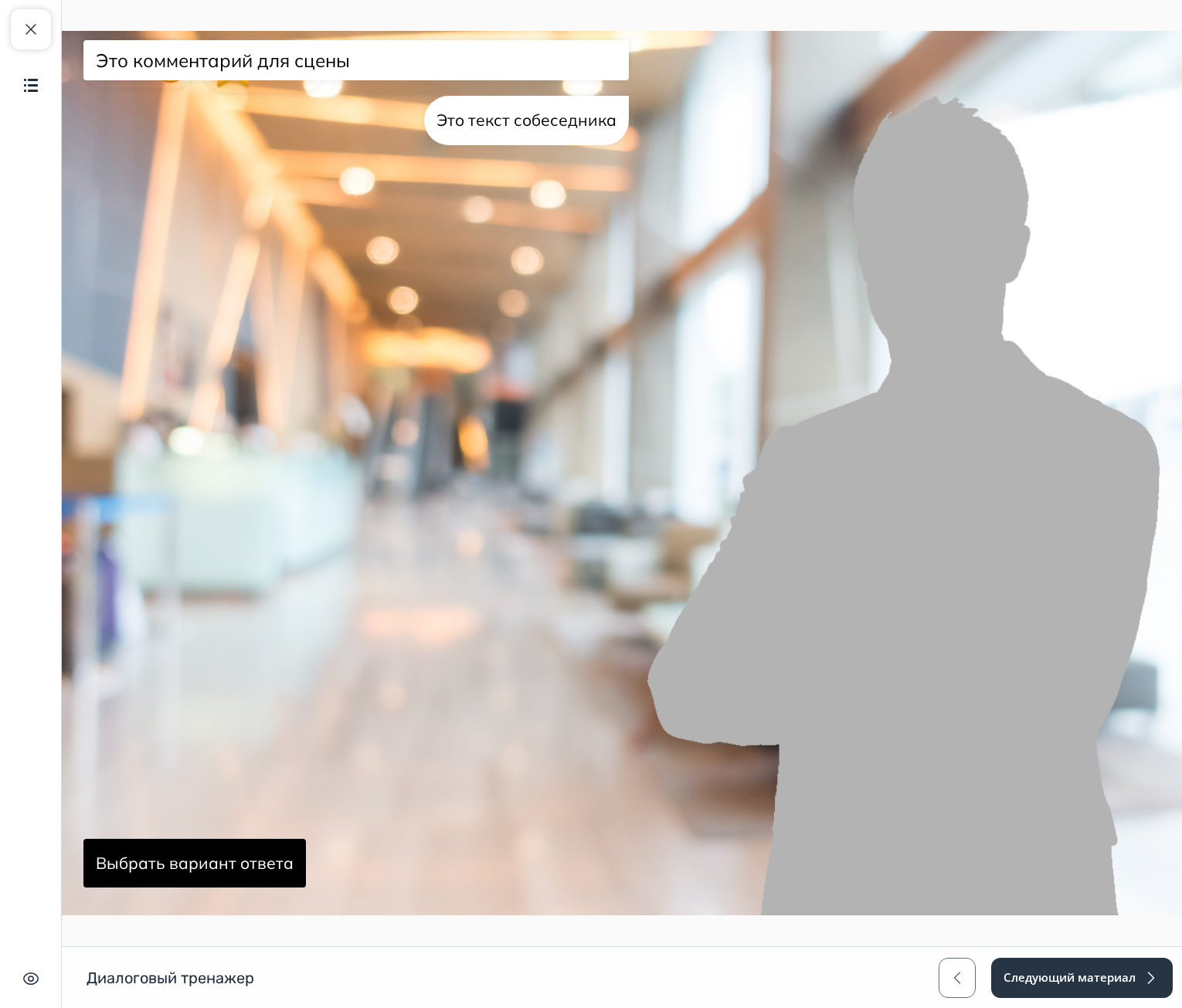
drag, startPoint x: 517, startPoint y: 116, endPoint x: 508, endPoint y: 106, distance: 13.5
click at [516, 112] on div "Это текст собеседника" at bounding box center [526, 121] width 204 height 50
drag, startPoint x: 436, startPoint y: 52, endPoint x: 425, endPoint y: 227, distance: 175.3
click at [435, 54] on div "Это комментарий для сцены" at bounding box center [356, 60] width 533 height 34
click at [17, 25] on button "Закрыть курс" at bounding box center [31, 29] width 41 height 41
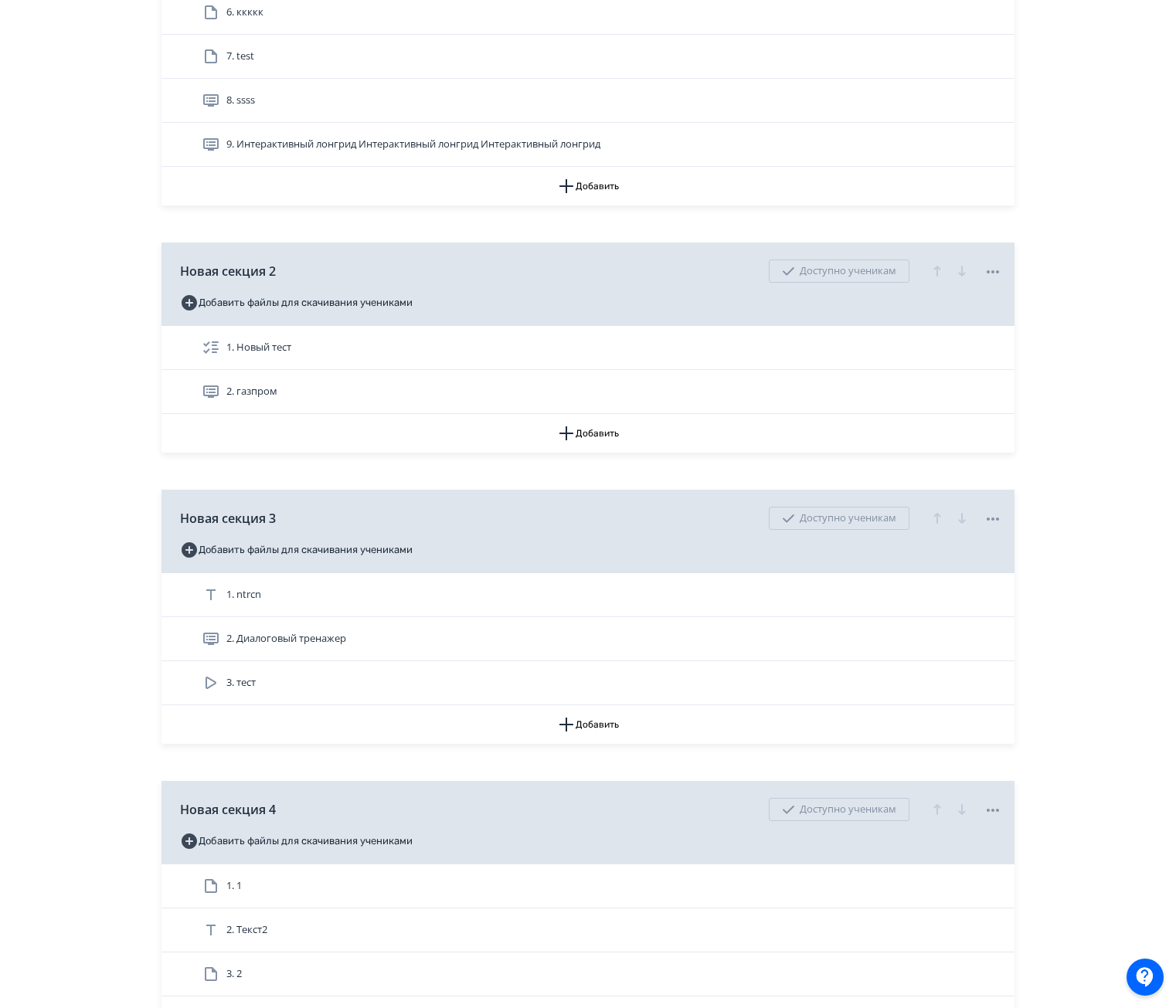
scroll to position [850, 0]
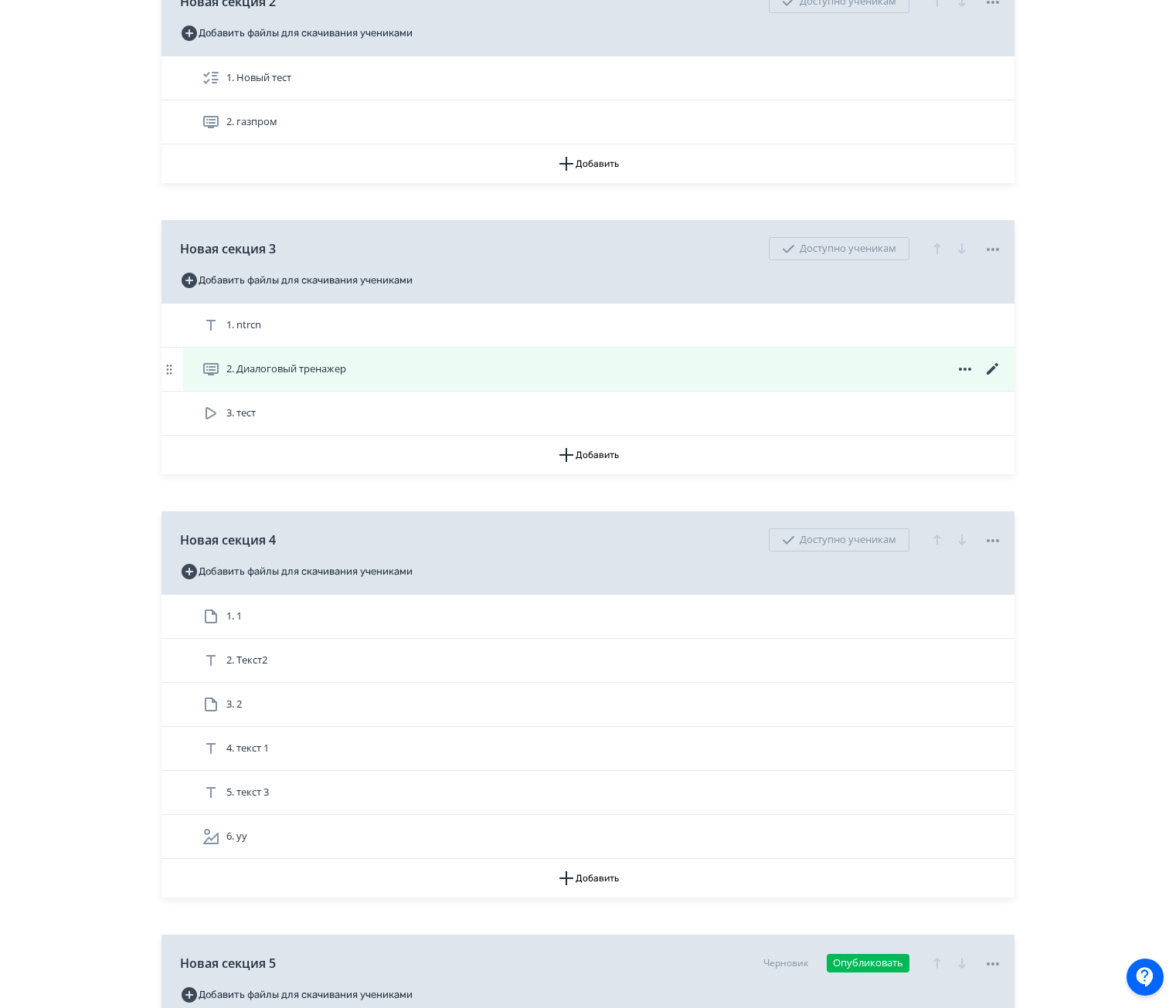
click at [996, 367] on icon at bounding box center [992, 369] width 18 height 18
